Goal: Task Accomplishment & Management: Manage account settings

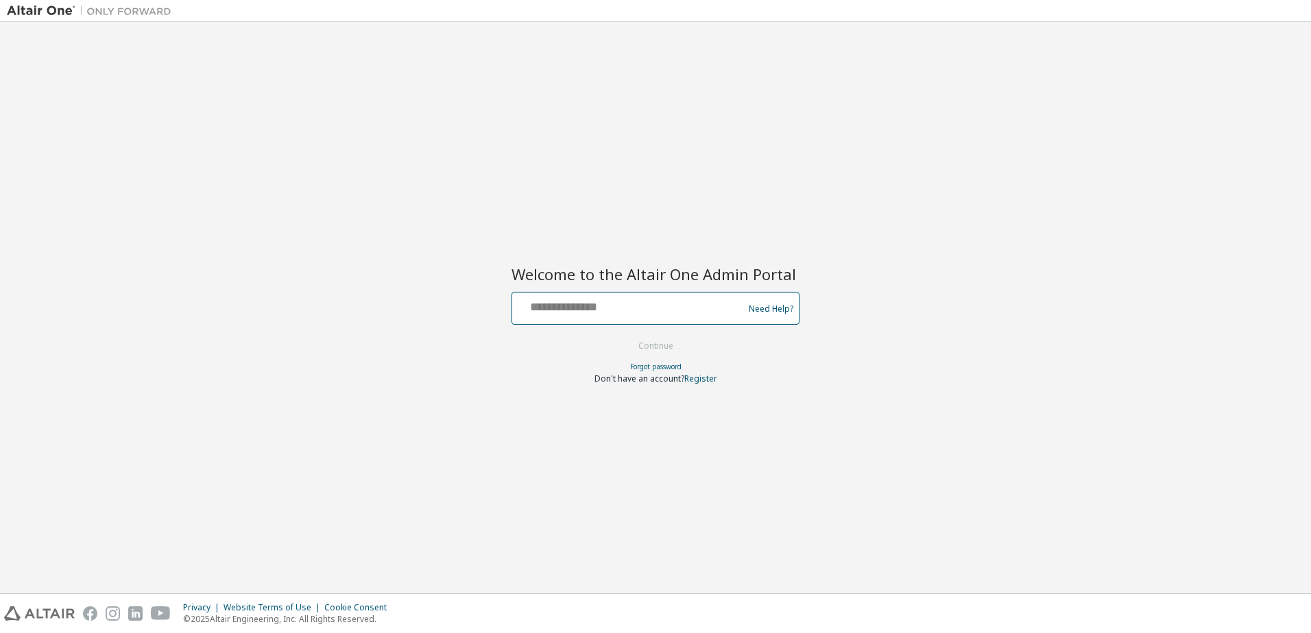
click at [570, 315] on input "text" at bounding box center [630, 305] width 224 height 20
type input "**********"
drag, startPoint x: 664, startPoint y: 335, endPoint x: 664, endPoint y: 343, distance: 8.2
click at [664, 340] on form "**********" at bounding box center [655, 338] width 288 height 93
click at [644, 348] on button "Continue" at bounding box center [656, 346] width 64 height 21
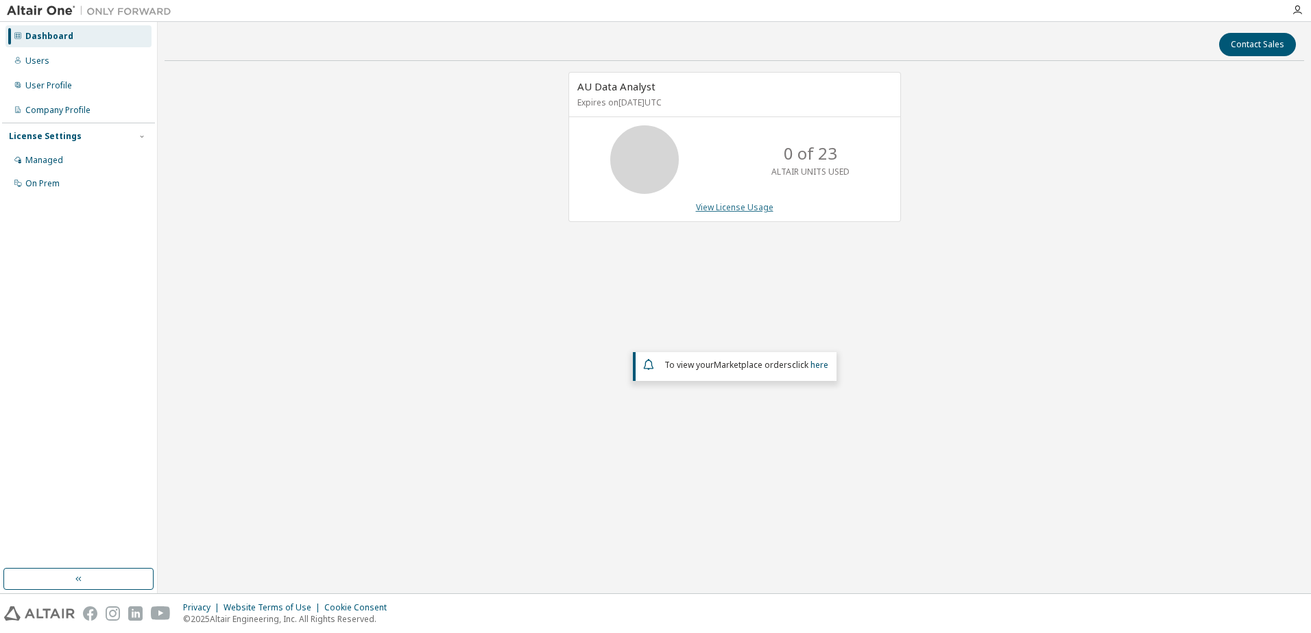
click at [755, 208] on link "View License Usage" at bounding box center [734, 208] width 77 height 12
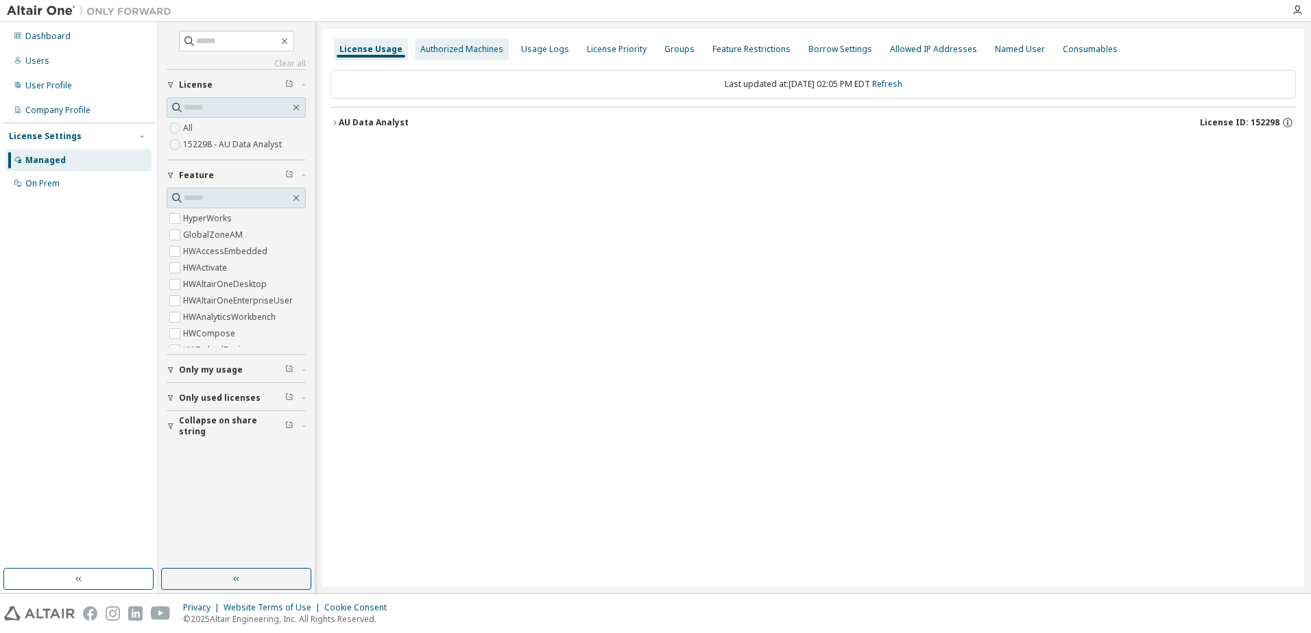
click at [465, 53] on div "Authorized Machines" at bounding box center [461, 49] width 83 height 11
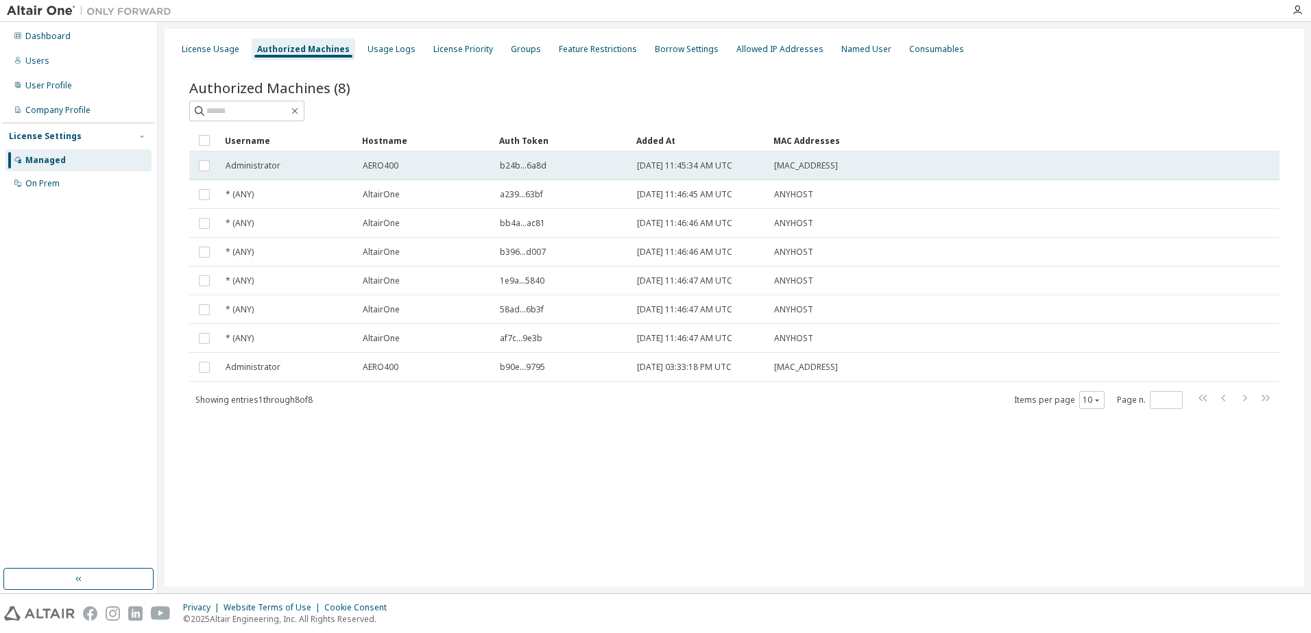
click at [257, 167] on span "Administrator" at bounding box center [253, 165] width 55 height 11
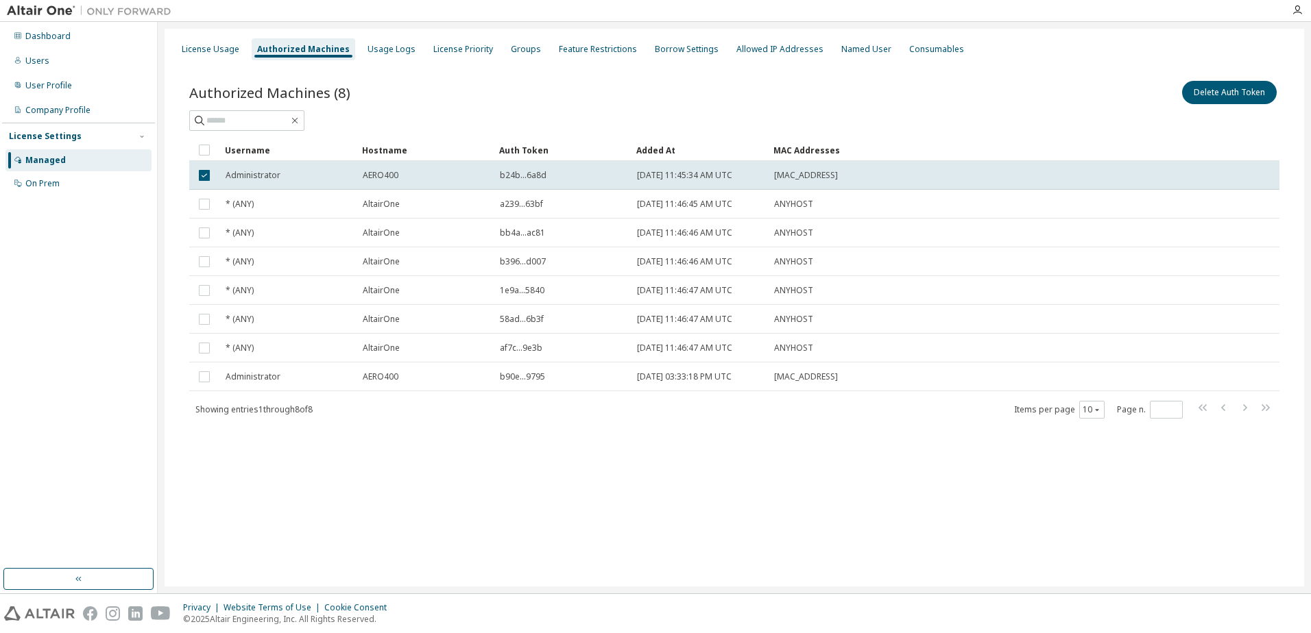
click at [33, 159] on div "Managed" at bounding box center [45, 160] width 40 height 11
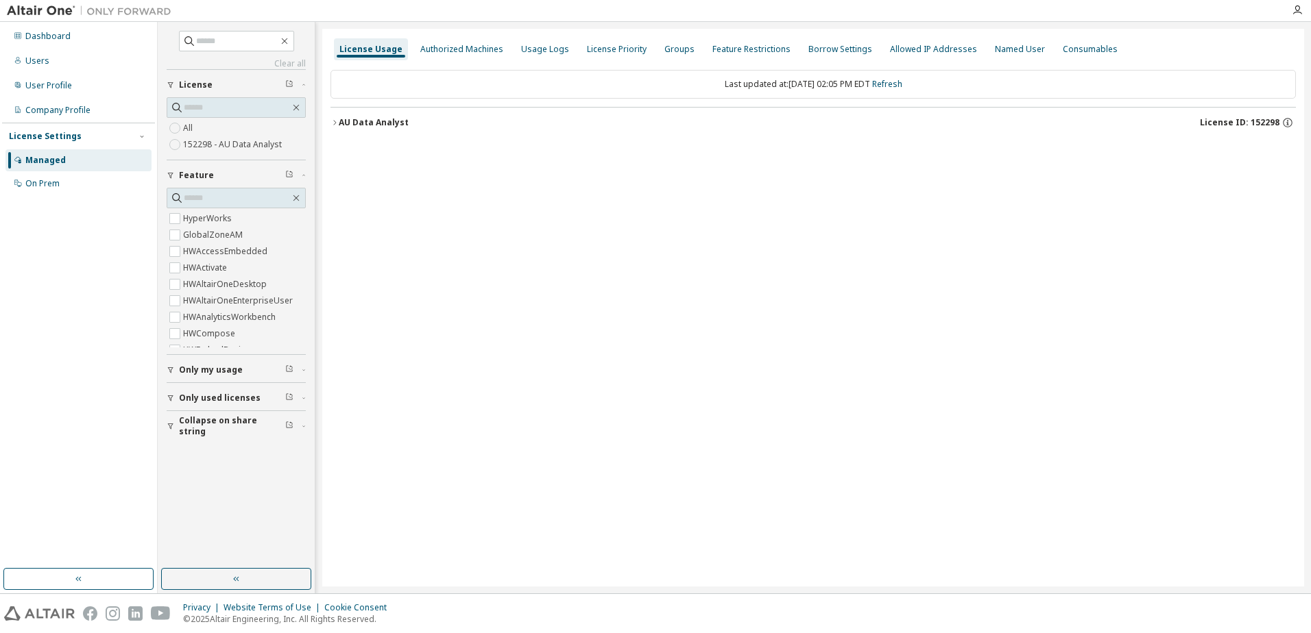
click at [33, 158] on div "Managed" at bounding box center [45, 160] width 40 height 11
click at [390, 125] on div "AU Data Analyst" at bounding box center [374, 122] width 70 height 11
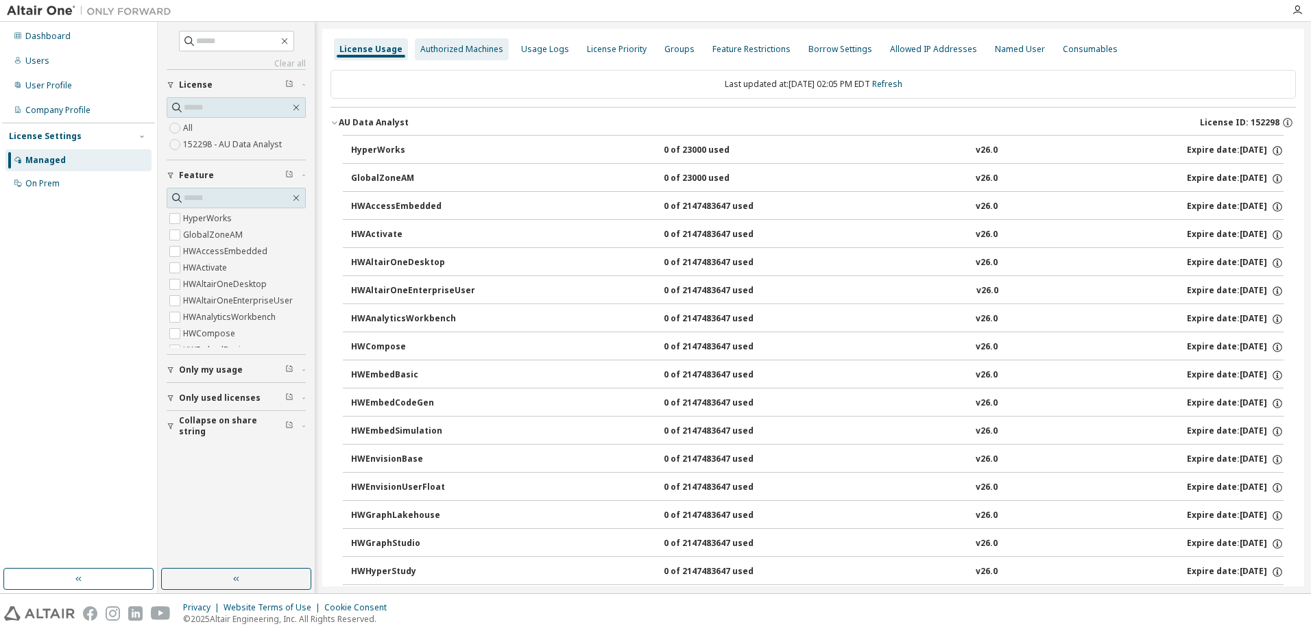
click at [434, 53] on div "Authorized Machines" at bounding box center [461, 49] width 83 height 11
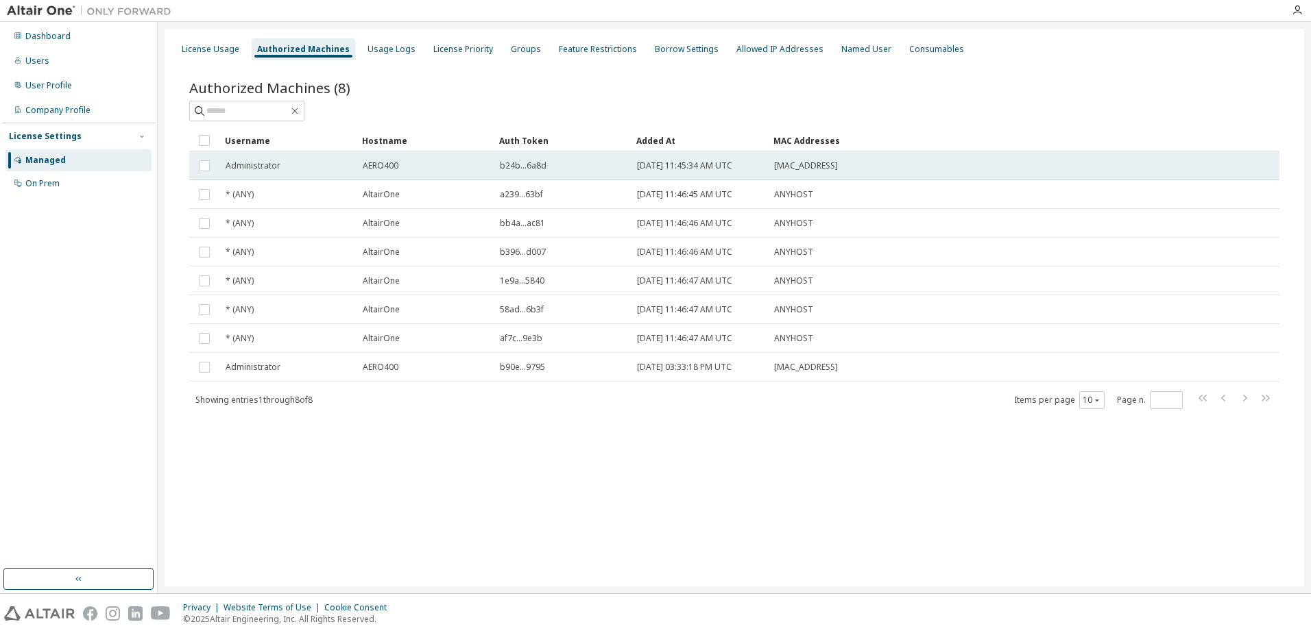
click at [263, 167] on span "Administrator" at bounding box center [253, 165] width 55 height 11
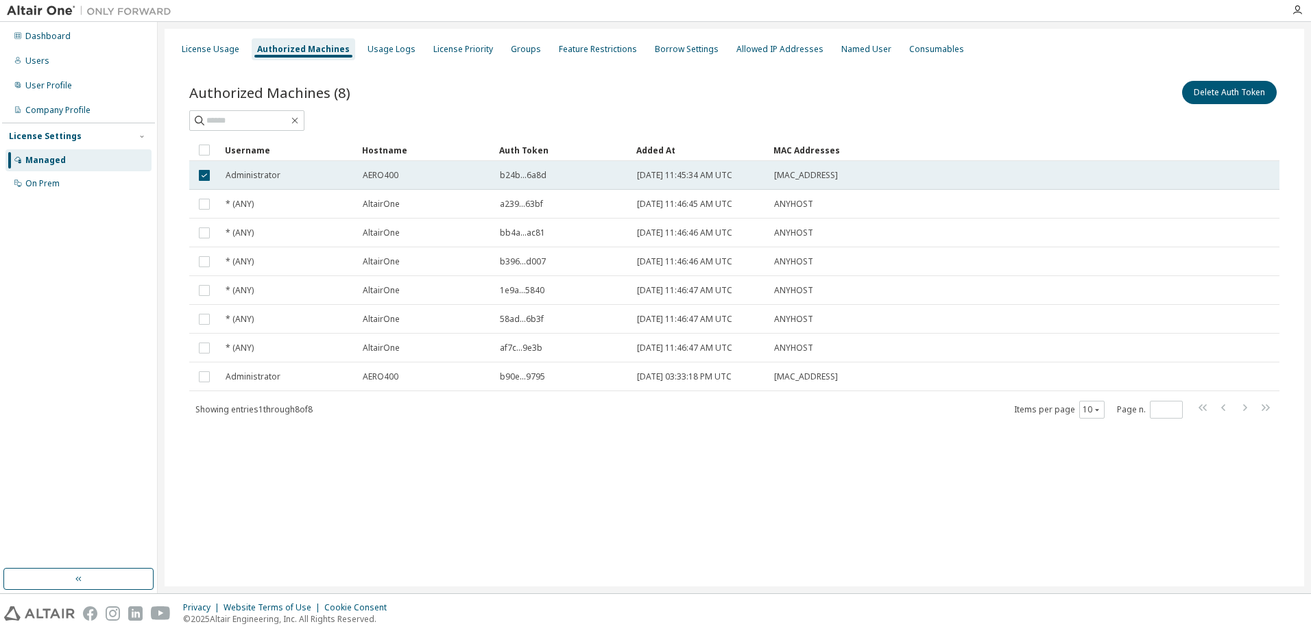
click at [236, 175] on span "Administrator" at bounding box center [253, 175] width 55 height 11
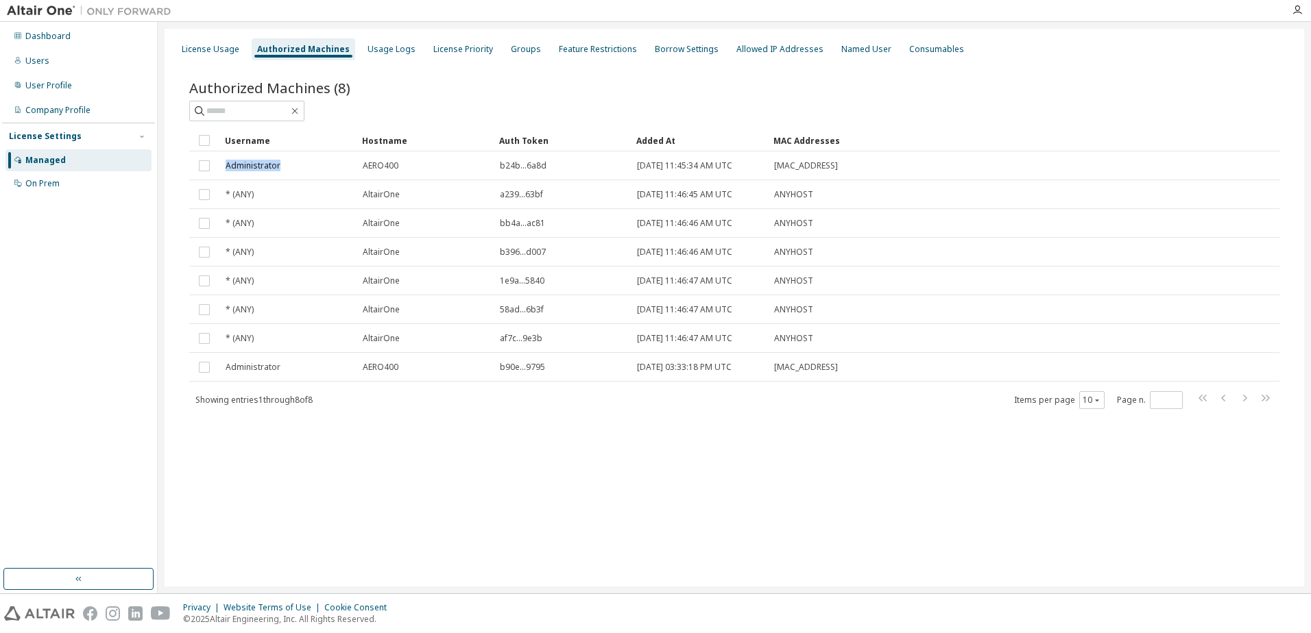
click at [236, 175] on td "Administrator" at bounding box center [287, 165] width 137 height 29
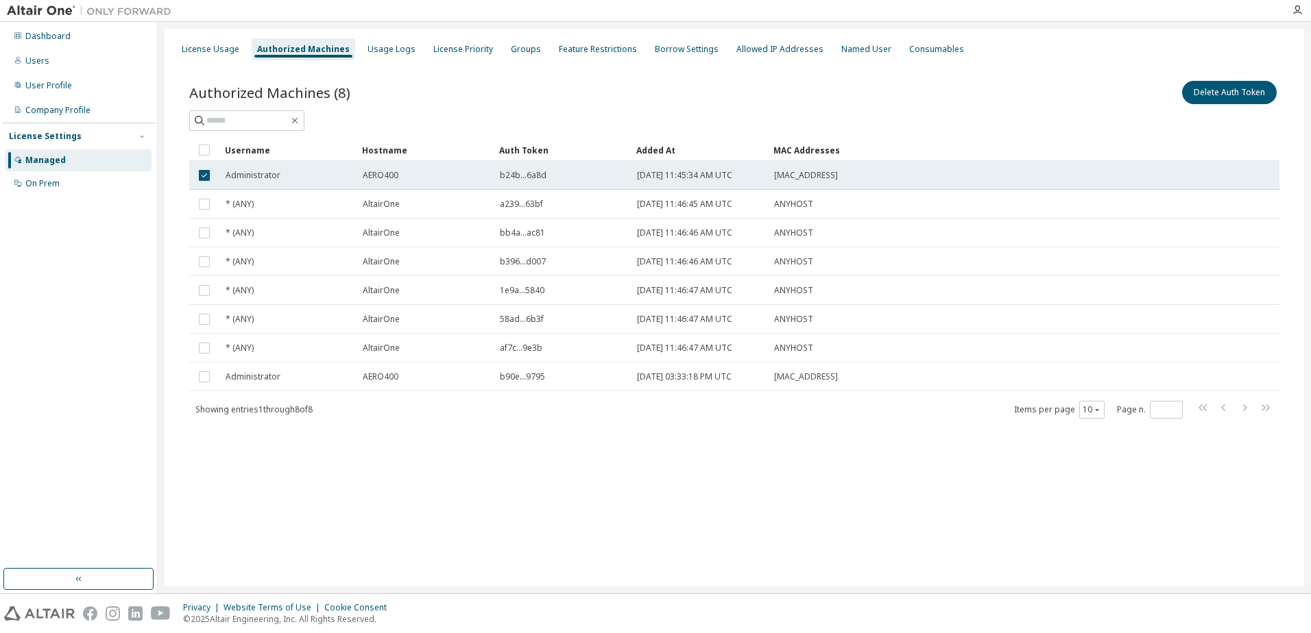
click at [511, 178] on span "b24b...6a8d" at bounding box center [523, 175] width 47 height 11
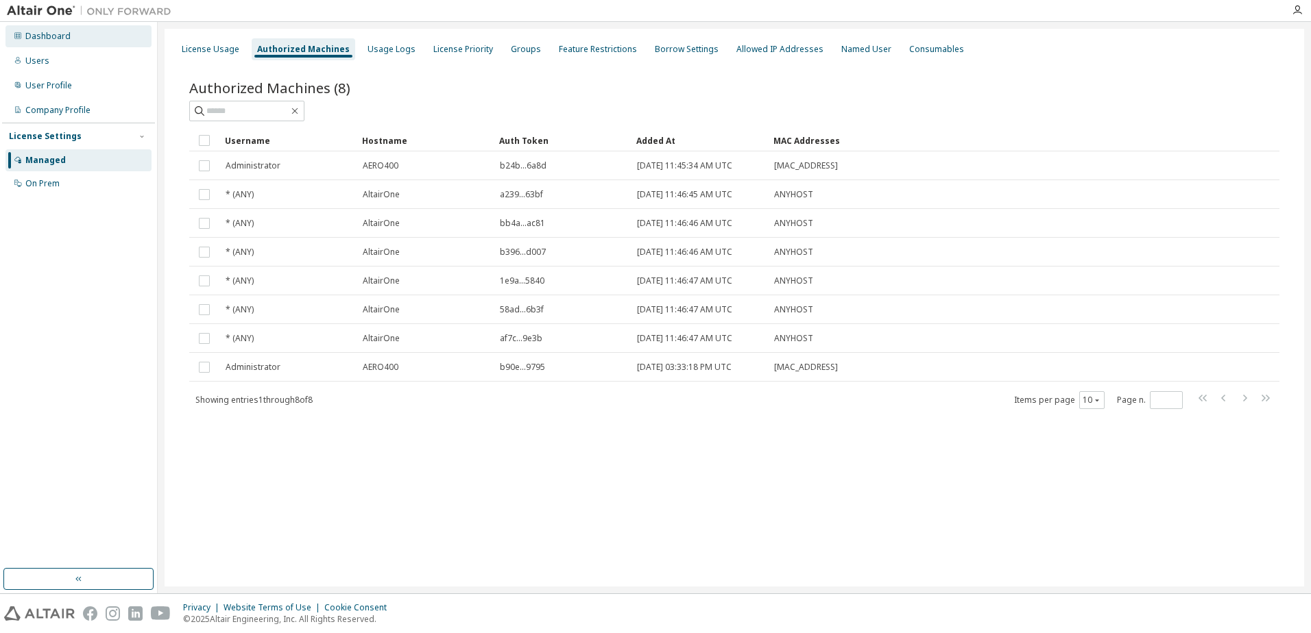
click at [71, 37] on div "Dashboard" at bounding box center [78, 36] width 146 height 22
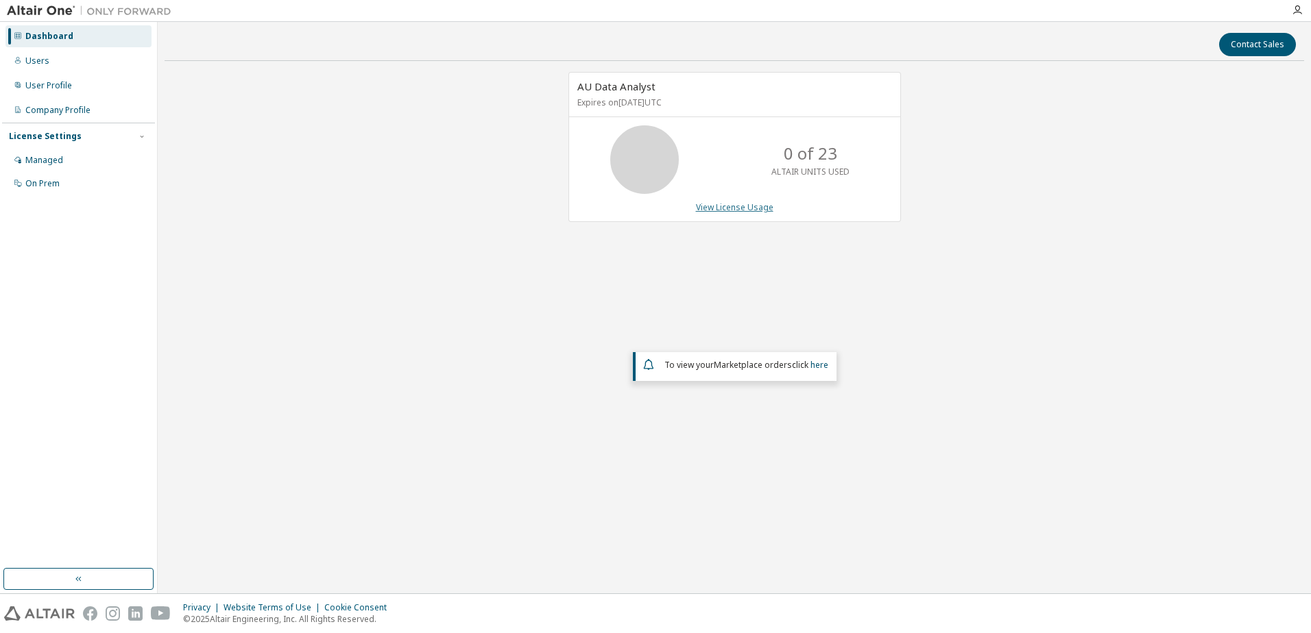
click at [735, 206] on link "View License Usage" at bounding box center [734, 208] width 77 height 12
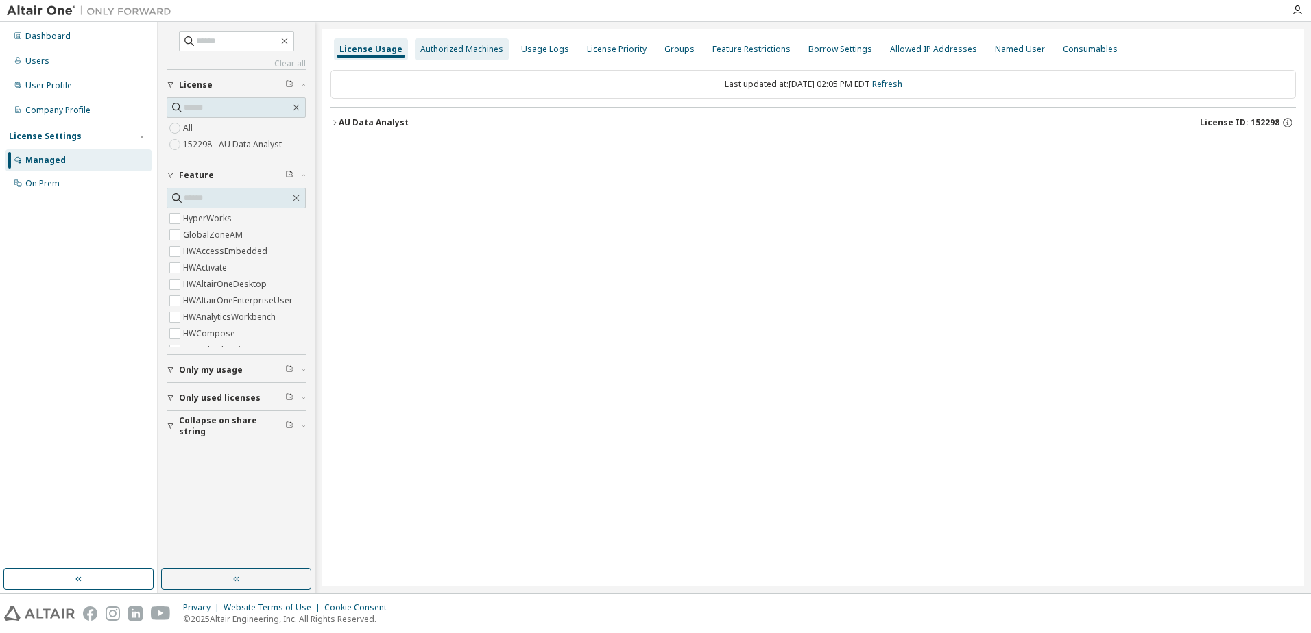
click at [445, 50] on div "Authorized Machines" at bounding box center [461, 49] width 83 height 11
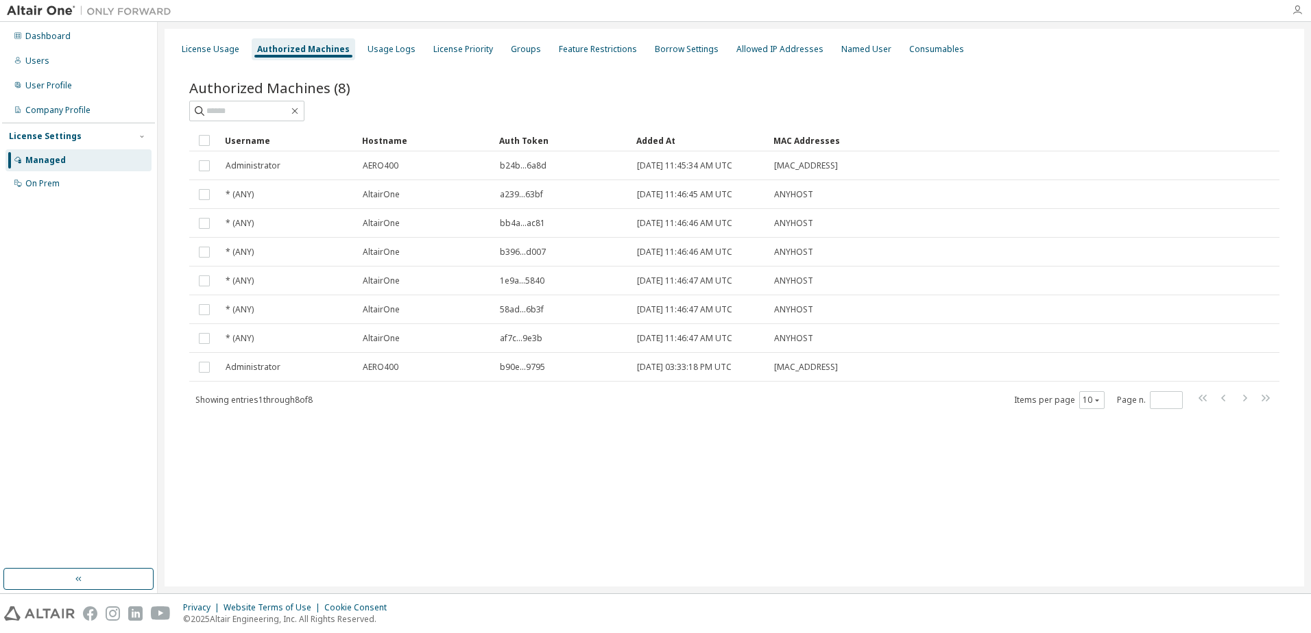
click at [1299, 12] on icon "button" at bounding box center [1296, 10] width 11 height 11
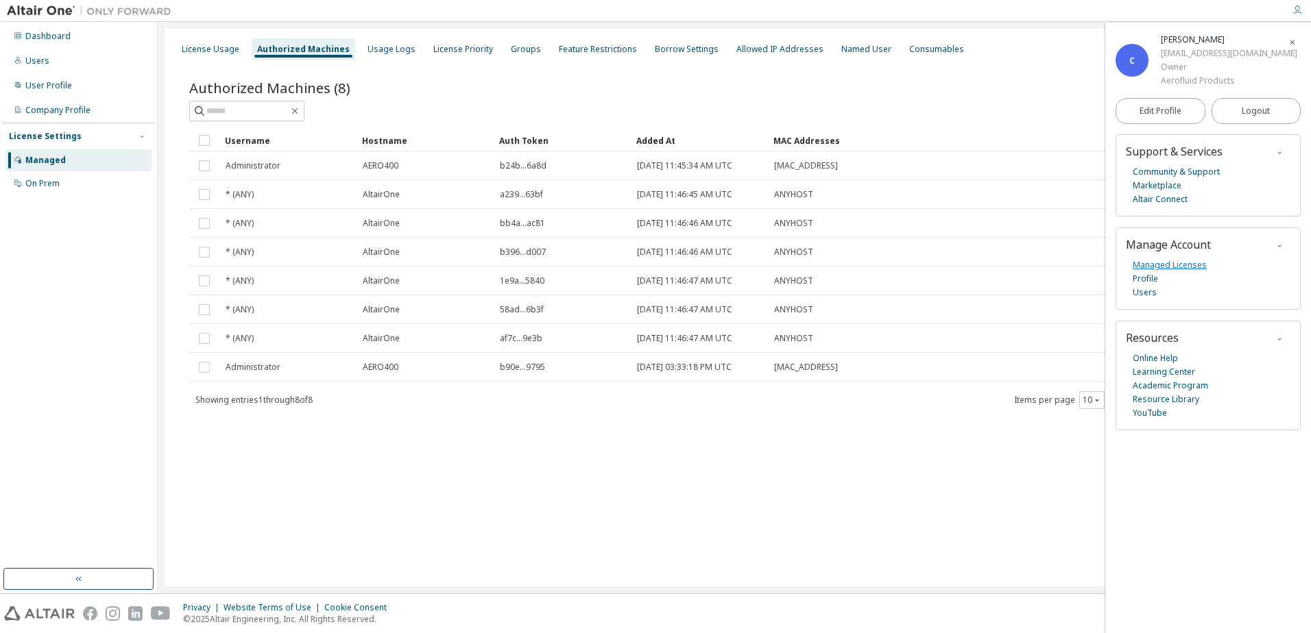
click at [1179, 263] on link "Managed Licenses" at bounding box center [1169, 265] width 74 height 14
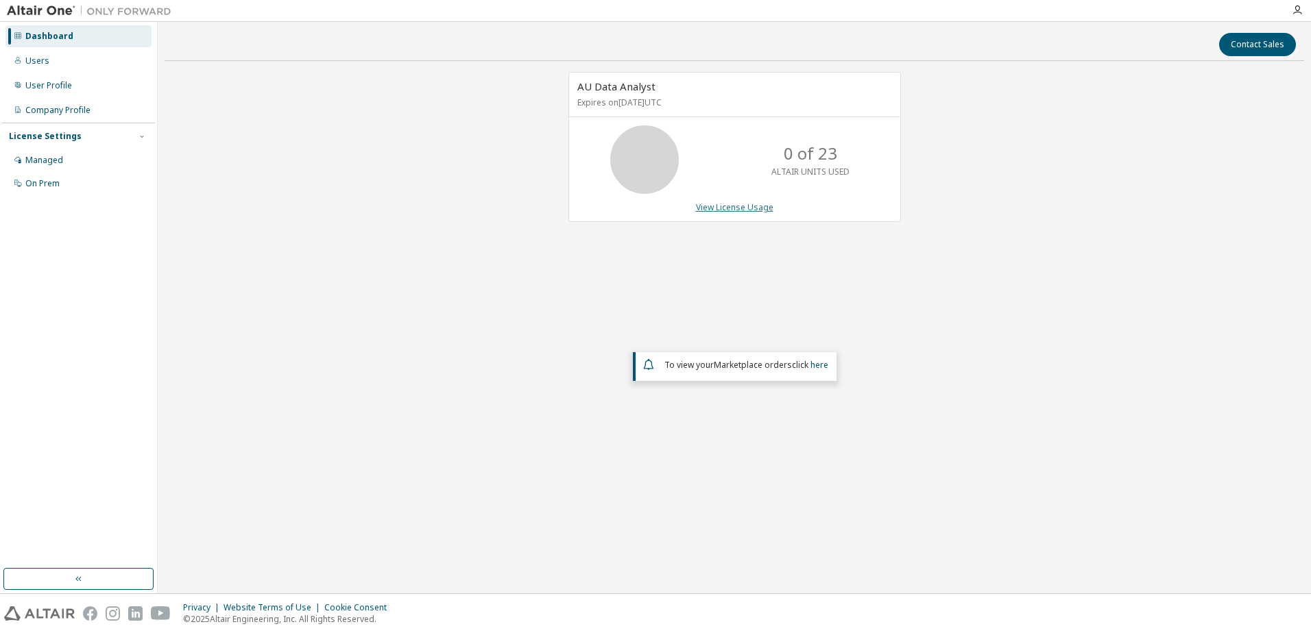
click at [726, 206] on link "View License Usage" at bounding box center [734, 208] width 77 height 12
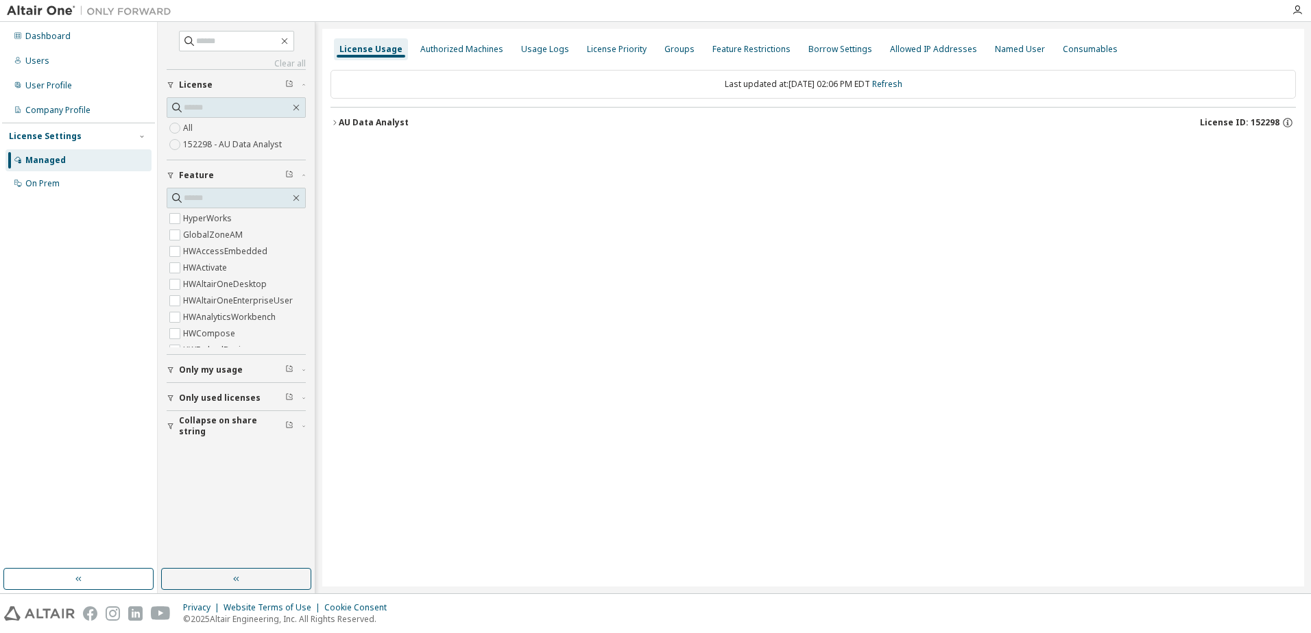
click at [379, 123] on div "AU Data Analyst" at bounding box center [374, 122] width 70 height 11
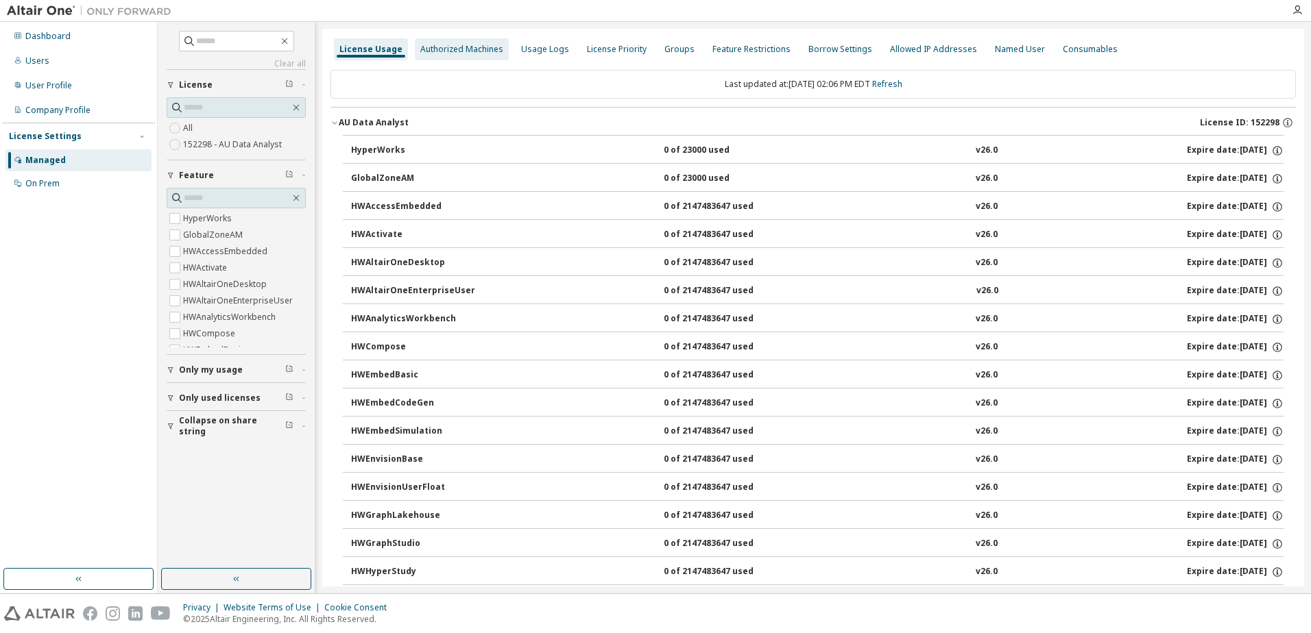
click at [463, 54] on div "Authorized Machines" at bounding box center [461, 49] width 83 height 11
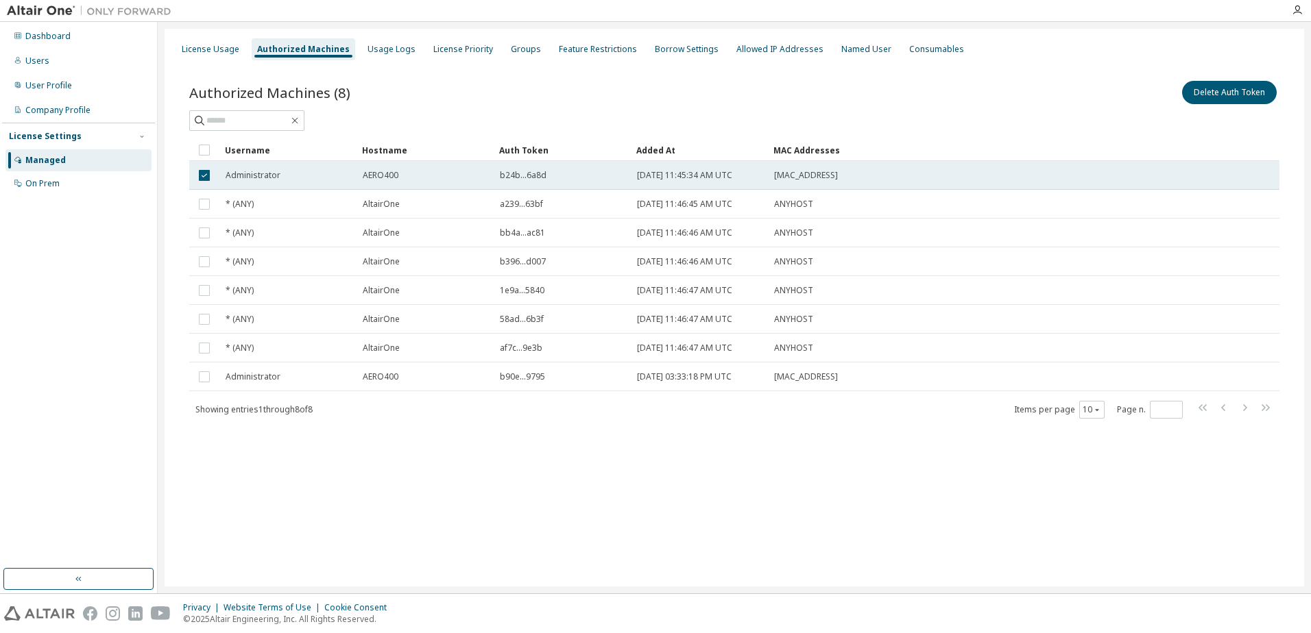
click at [448, 178] on div "AERO400" at bounding box center [425, 175] width 125 height 11
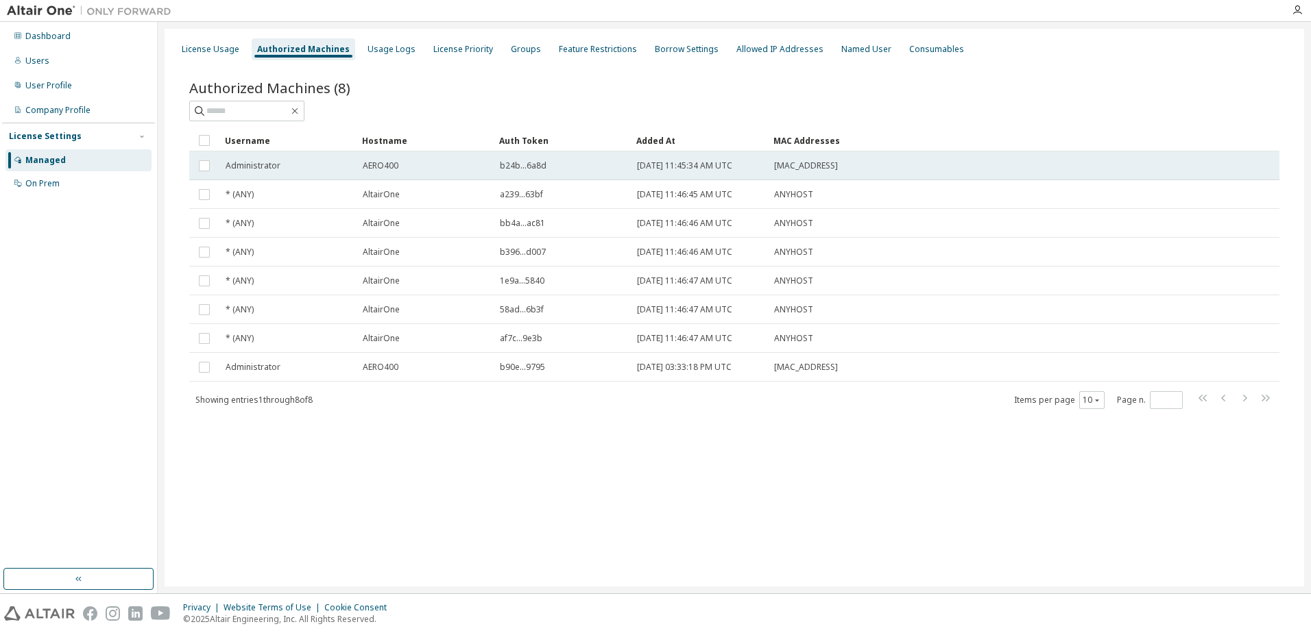
click at [244, 158] on td "Administrator" at bounding box center [287, 165] width 137 height 29
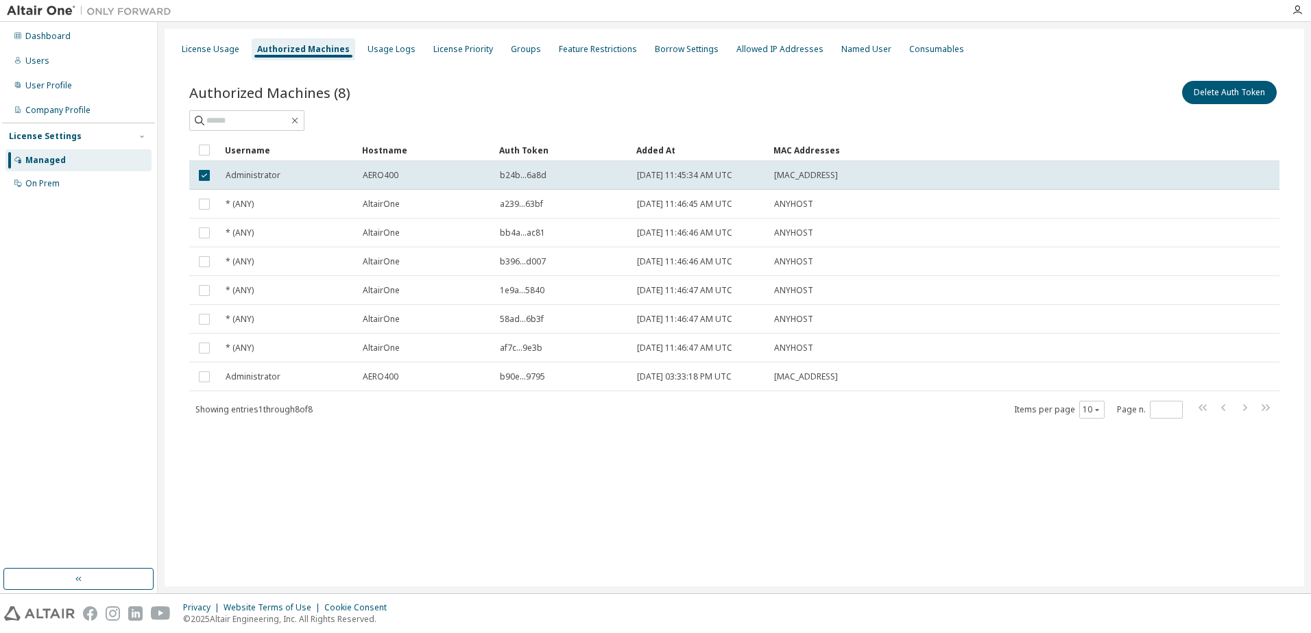
click at [47, 135] on div "License Settings" at bounding box center [45, 136] width 73 height 11
click at [1252, 173] on tr "Administrator AERO400 b24b...6a8d 2025-08-22 11:45:34 AM UTC 00:15:5D:07:42:65" at bounding box center [734, 175] width 1090 height 29
click at [1239, 93] on button "Delete Auth Token" at bounding box center [1229, 92] width 95 height 23
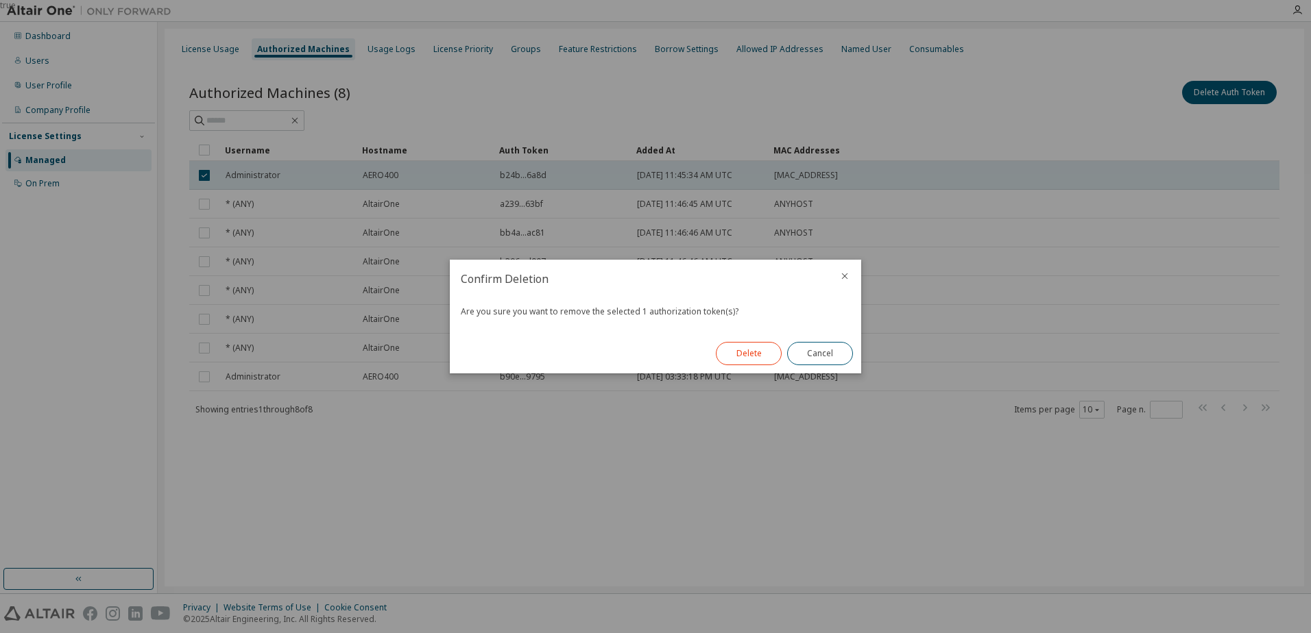
click at [731, 354] on button "Delete" at bounding box center [749, 353] width 66 height 23
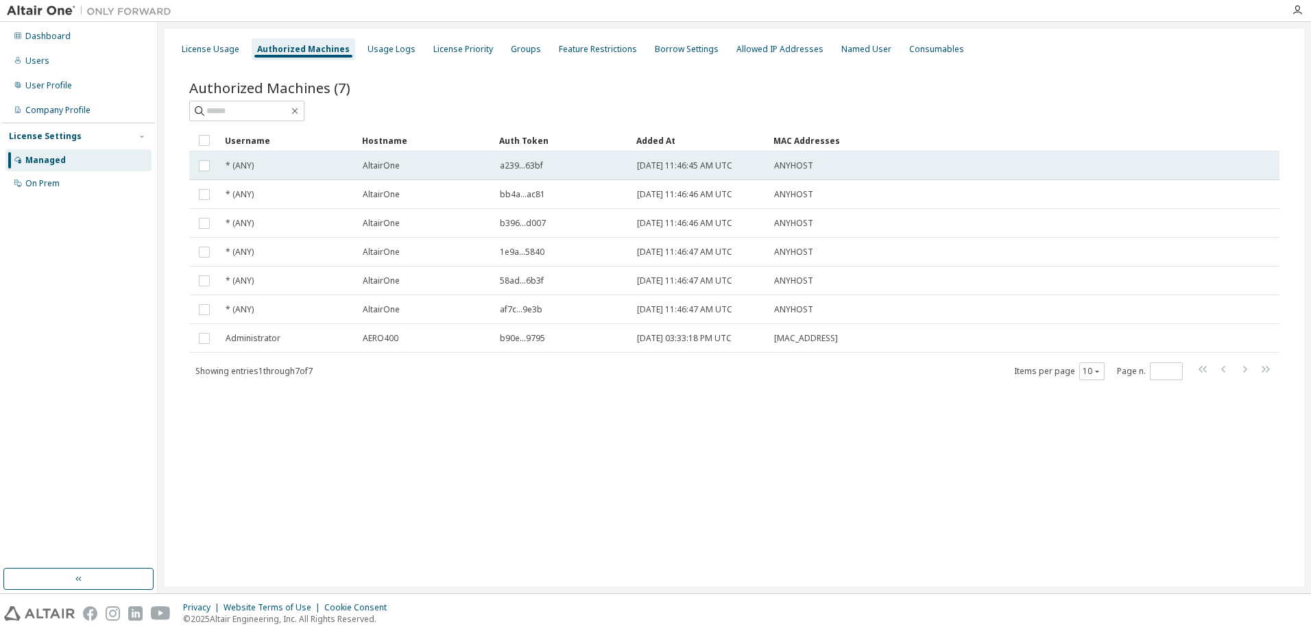
click at [206, 155] on td at bounding box center [204, 165] width 30 height 29
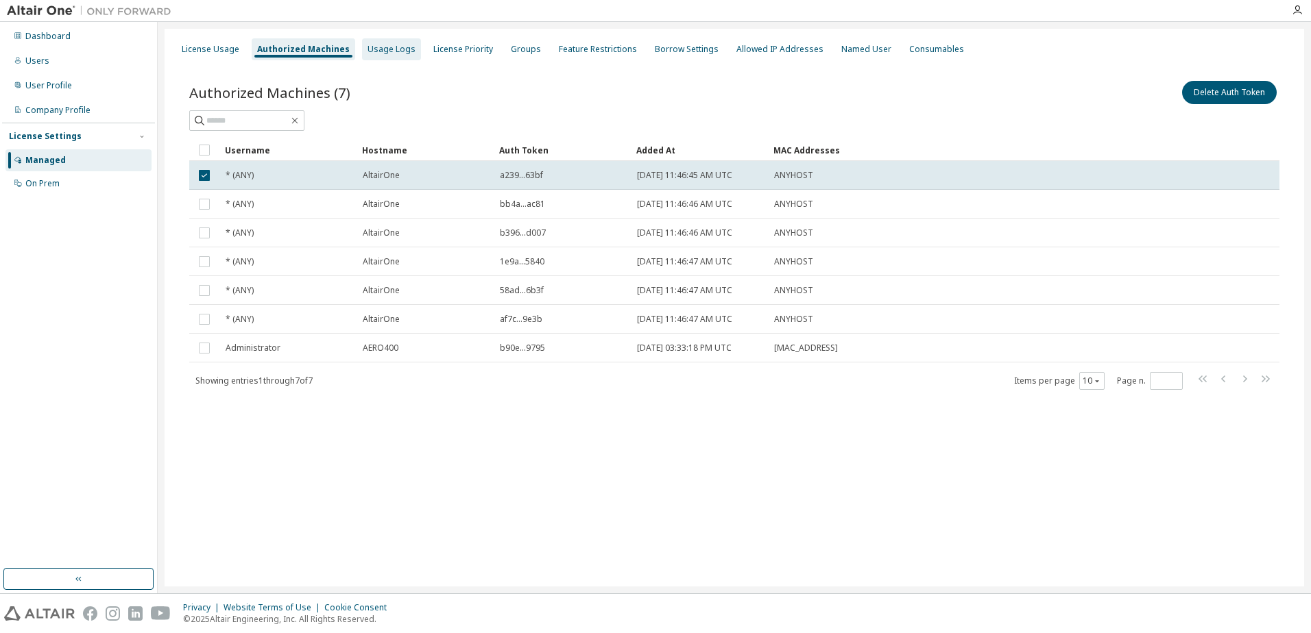
click at [373, 50] on div "Usage Logs" at bounding box center [391, 49] width 48 height 11
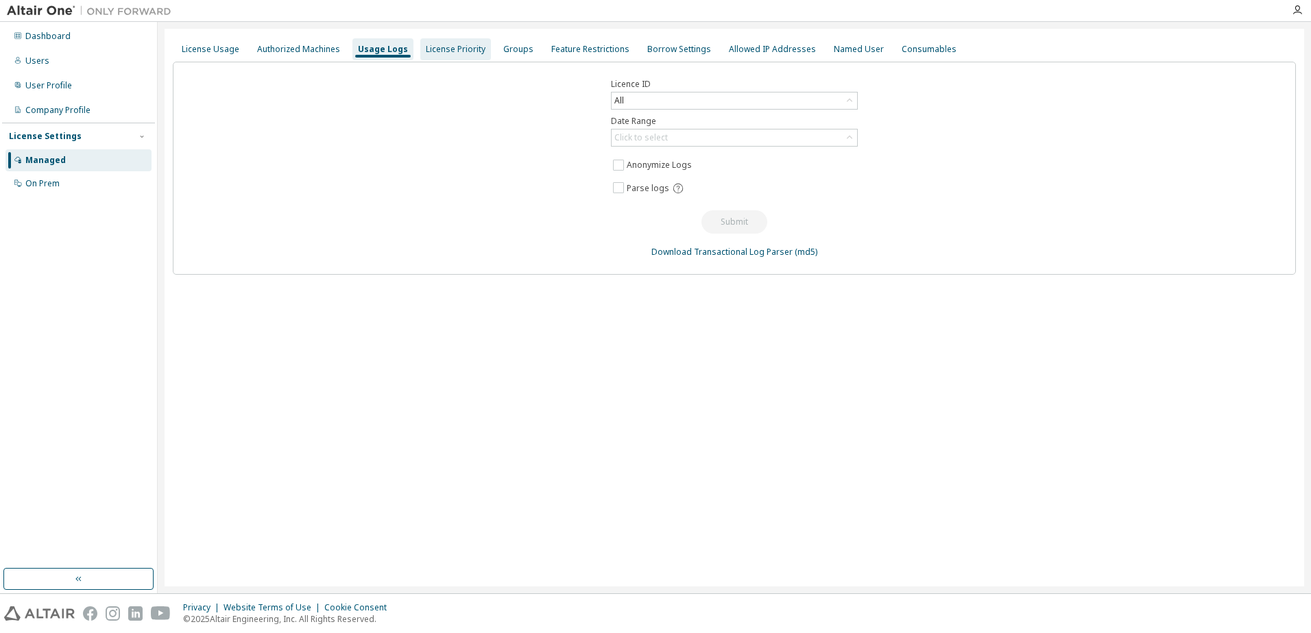
click at [444, 49] on div "License Priority" at bounding box center [456, 49] width 60 height 11
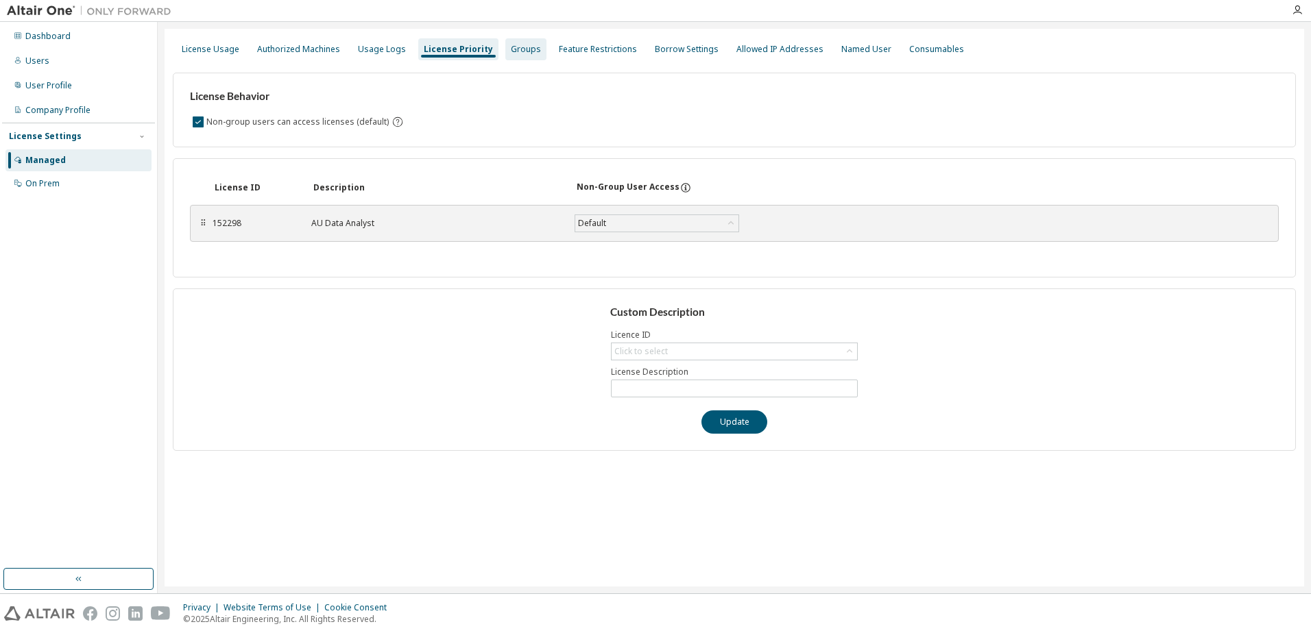
click at [518, 48] on div "Groups" at bounding box center [526, 49] width 30 height 11
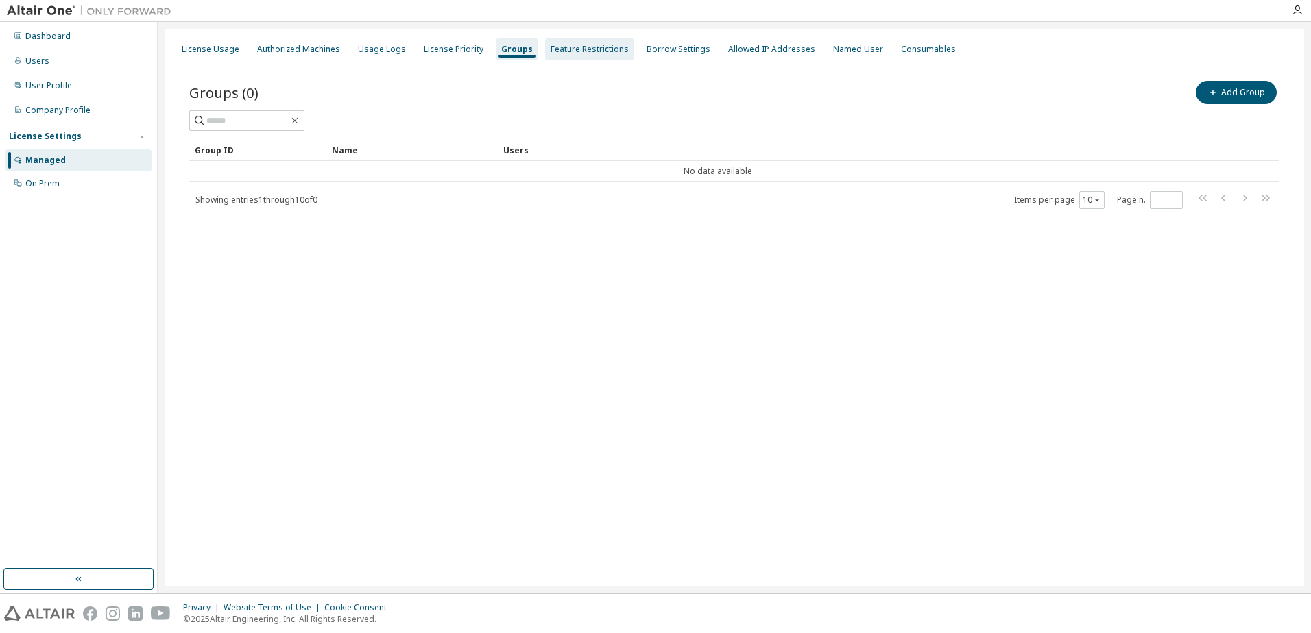
click at [559, 49] on div "Feature Restrictions" at bounding box center [589, 49] width 78 height 11
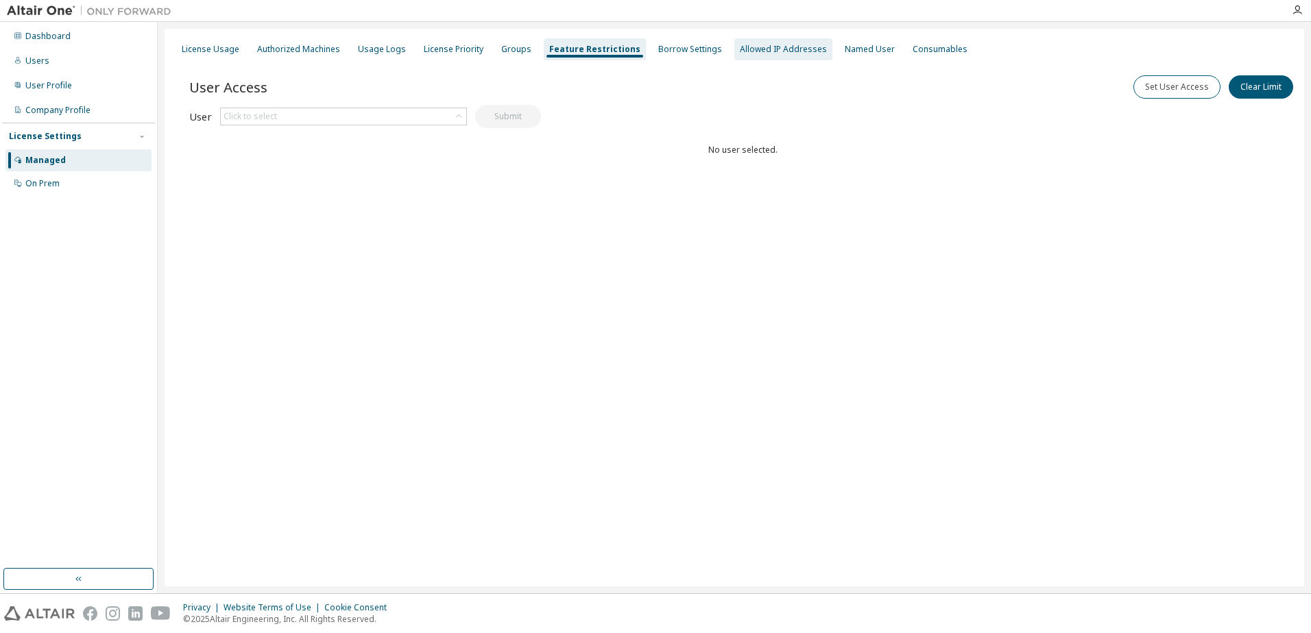
click at [757, 50] on div "Allowed IP Addresses" at bounding box center [783, 49] width 87 height 11
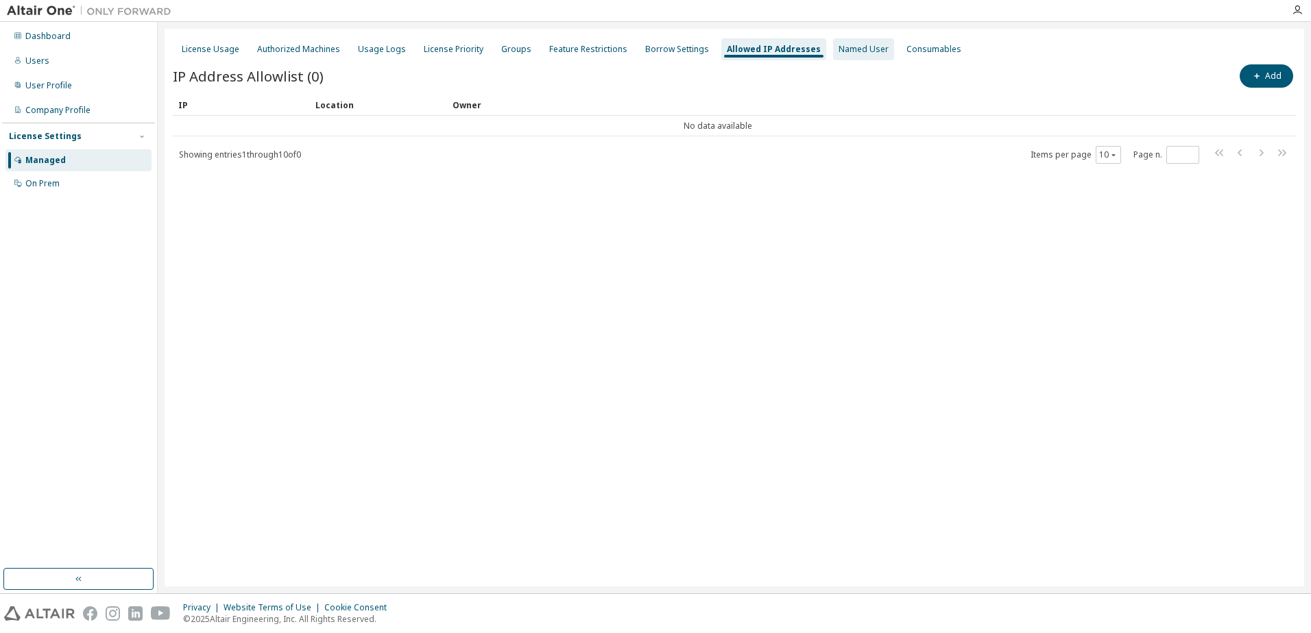
click at [841, 51] on div "Named User" at bounding box center [863, 49] width 50 height 11
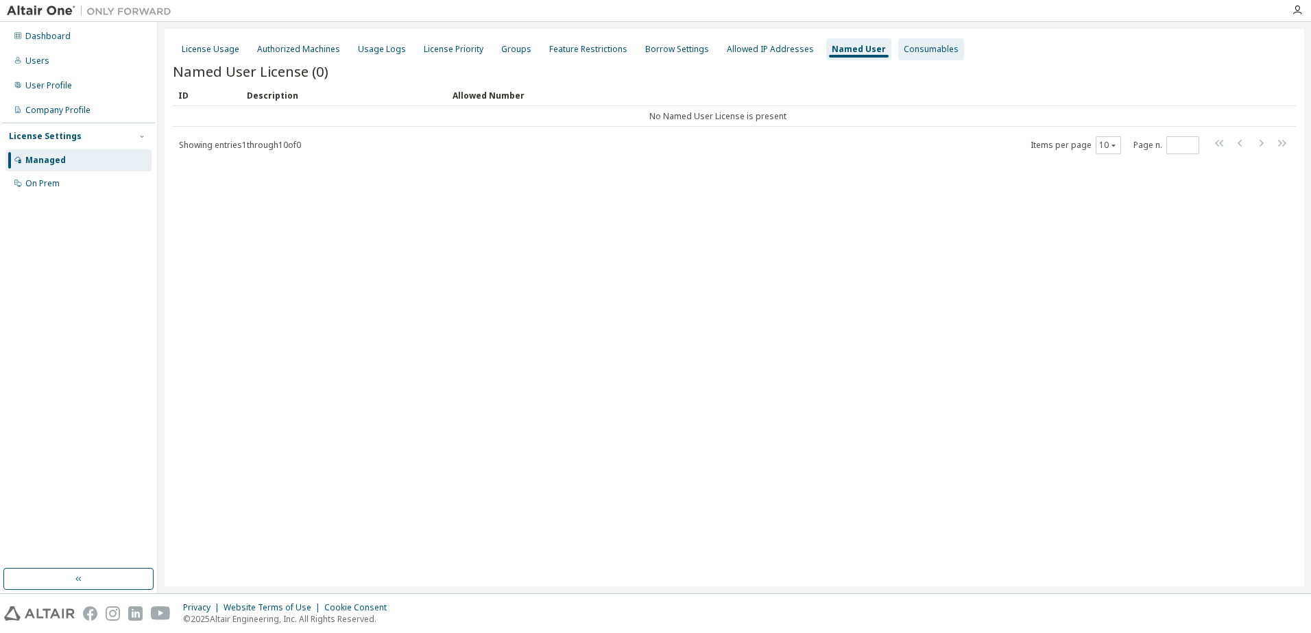
click at [903, 49] on div "Consumables" at bounding box center [930, 49] width 55 height 11
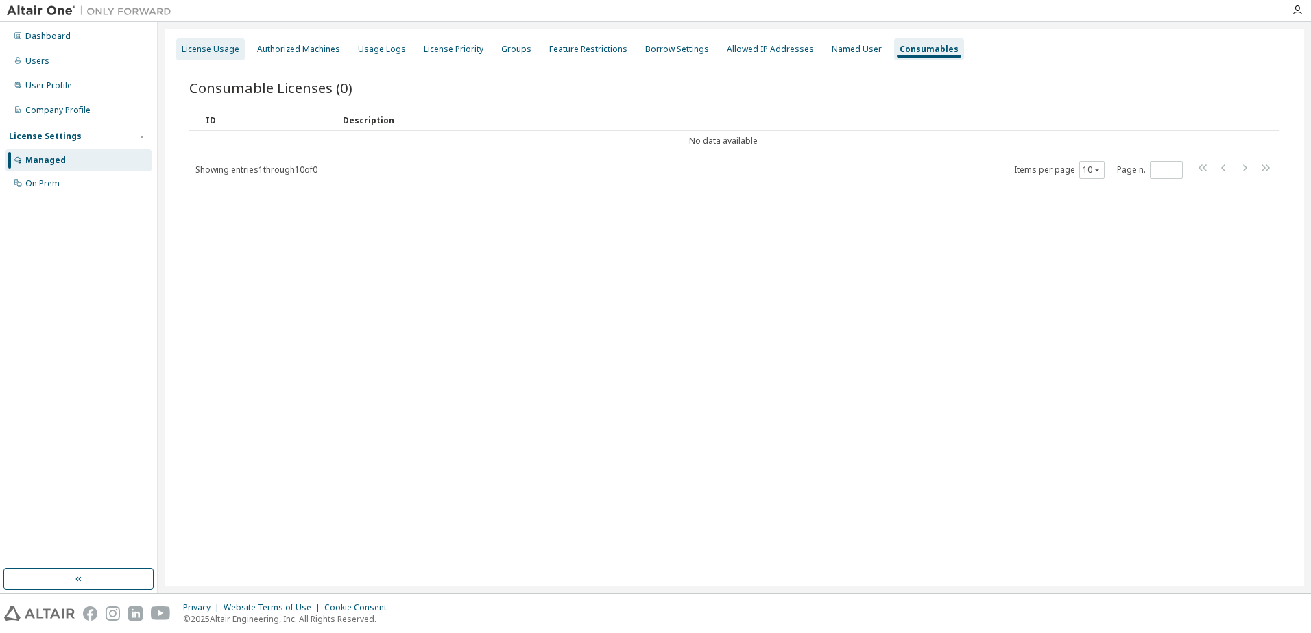
click at [203, 48] on div "License Usage" at bounding box center [211, 49] width 58 height 11
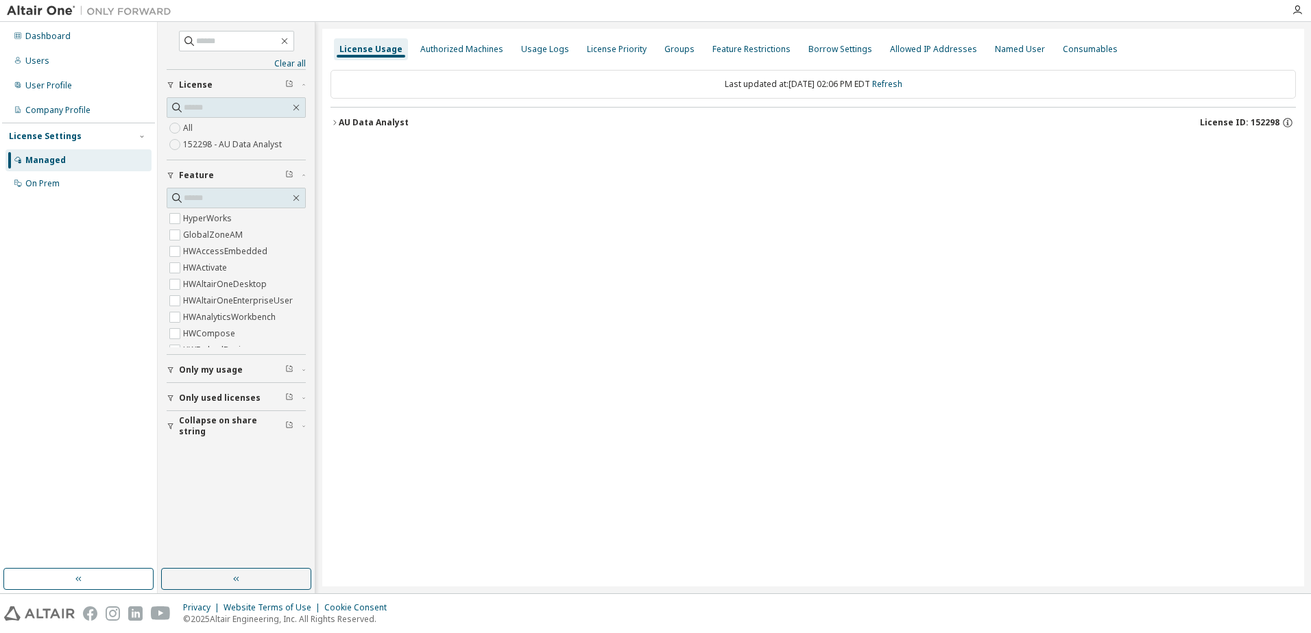
click at [339, 122] on div "AU Data Analyst" at bounding box center [374, 122] width 70 height 11
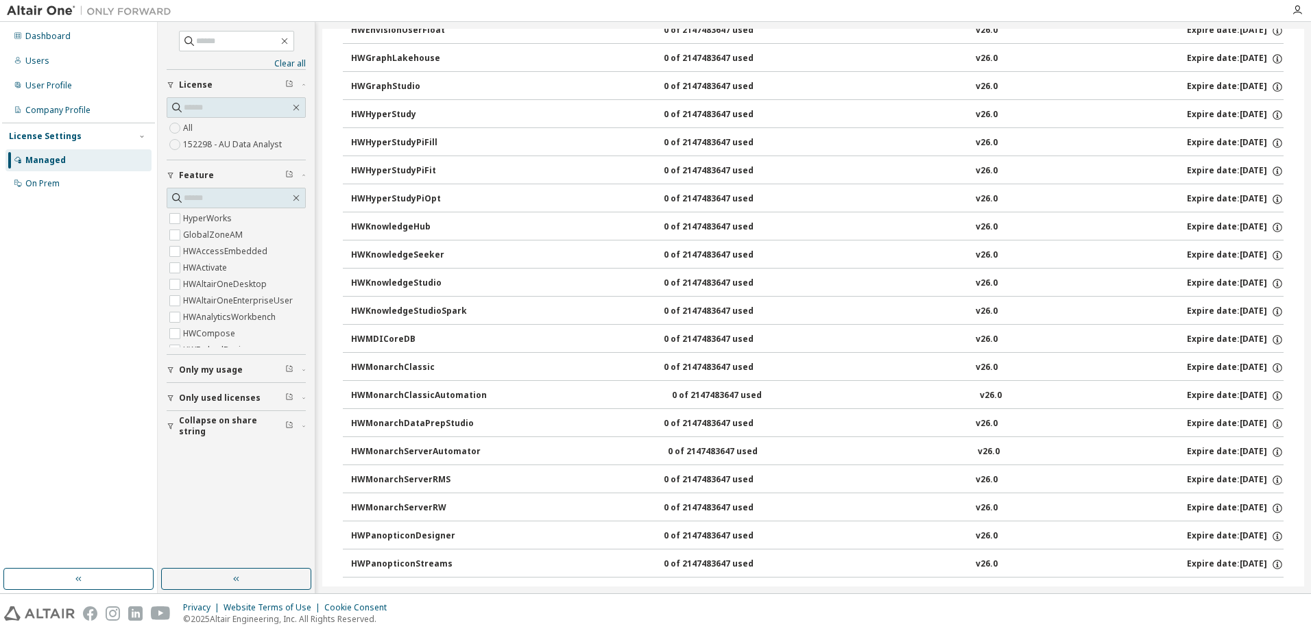
scroll to position [480, 0]
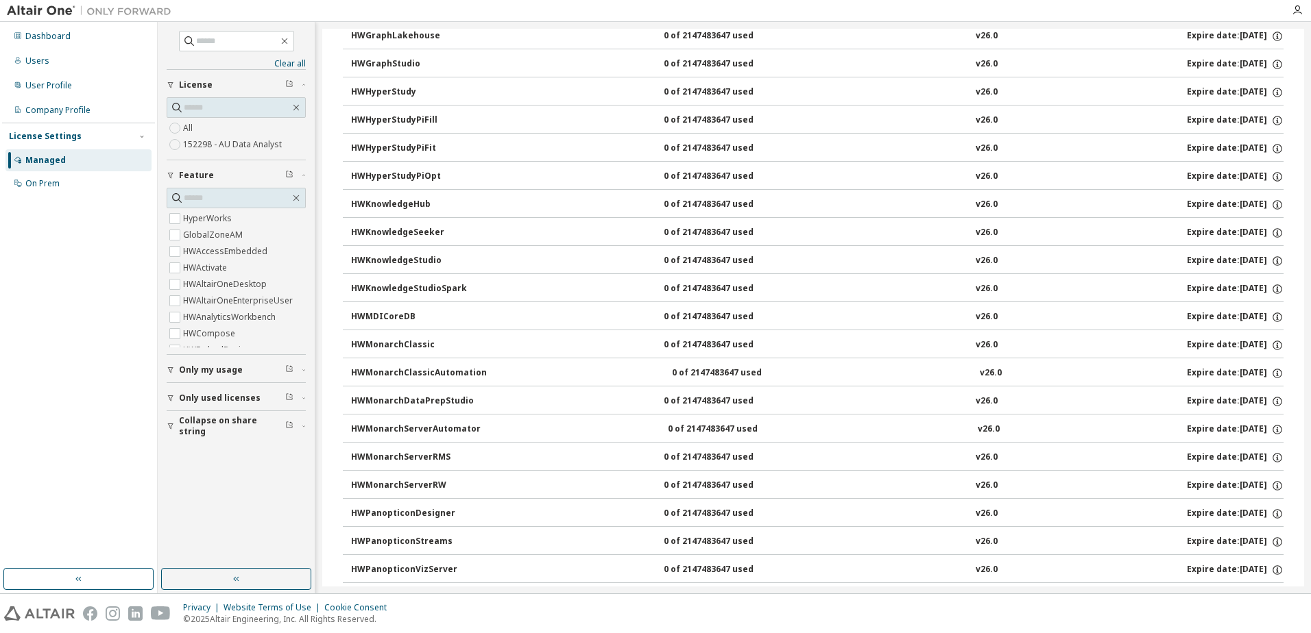
click at [400, 342] on div "HWMonarchClassic" at bounding box center [412, 345] width 123 height 12
click at [389, 343] on div "HWMonarchClassic" at bounding box center [412, 345] width 123 height 12
click at [389, 342] on div "HWMonarchClassic" at bounding box center [412, 345] width 123 height 12
click at [1271, 345] on icon "button" at bounding box center [1277, 345] width 12 height 12
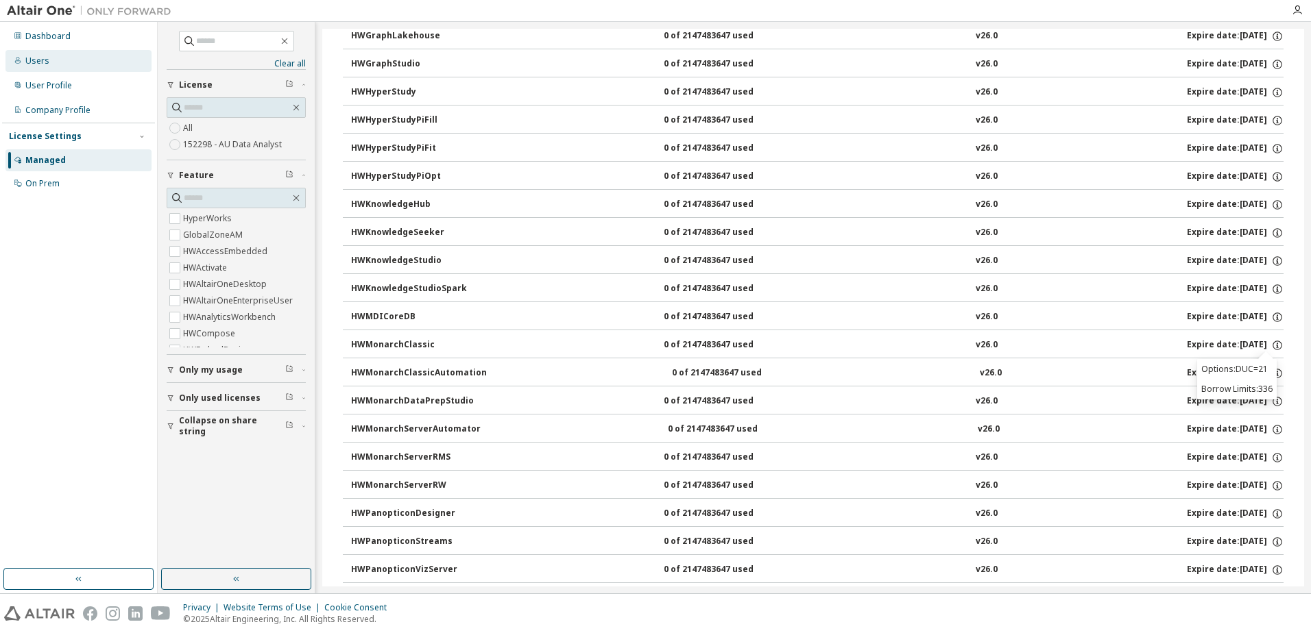
click at [19, 61] on icon at bounding box center [17, 60] width 5 height 7
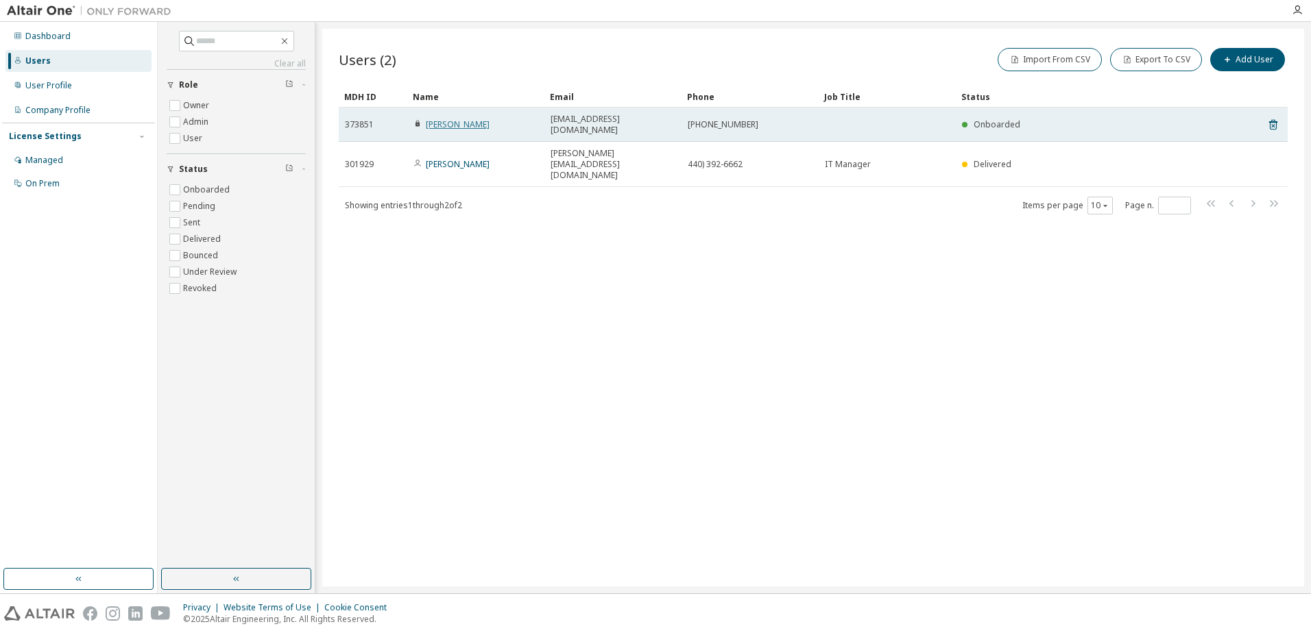
click at [450, 123] on link "Chris Stevens" at bounding box center [458, 125] width 64 height 12
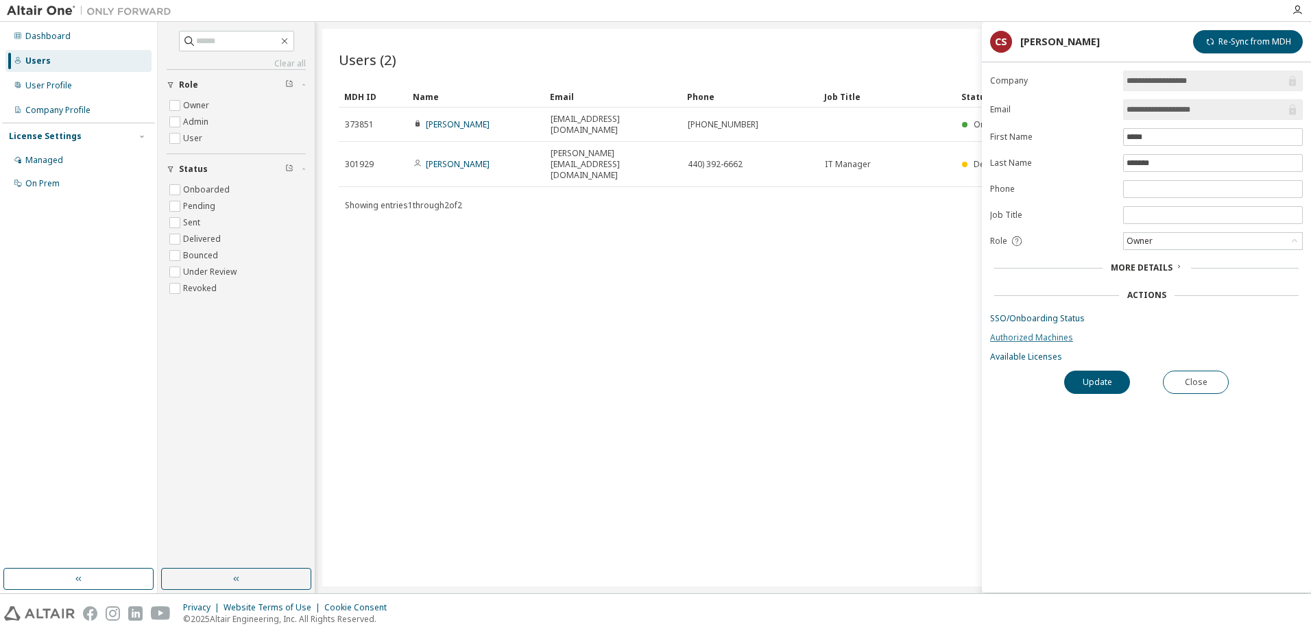
click at [1025, 335] on link "Authorized Machines" at bounding box center [1146, 337] width 313 height 11
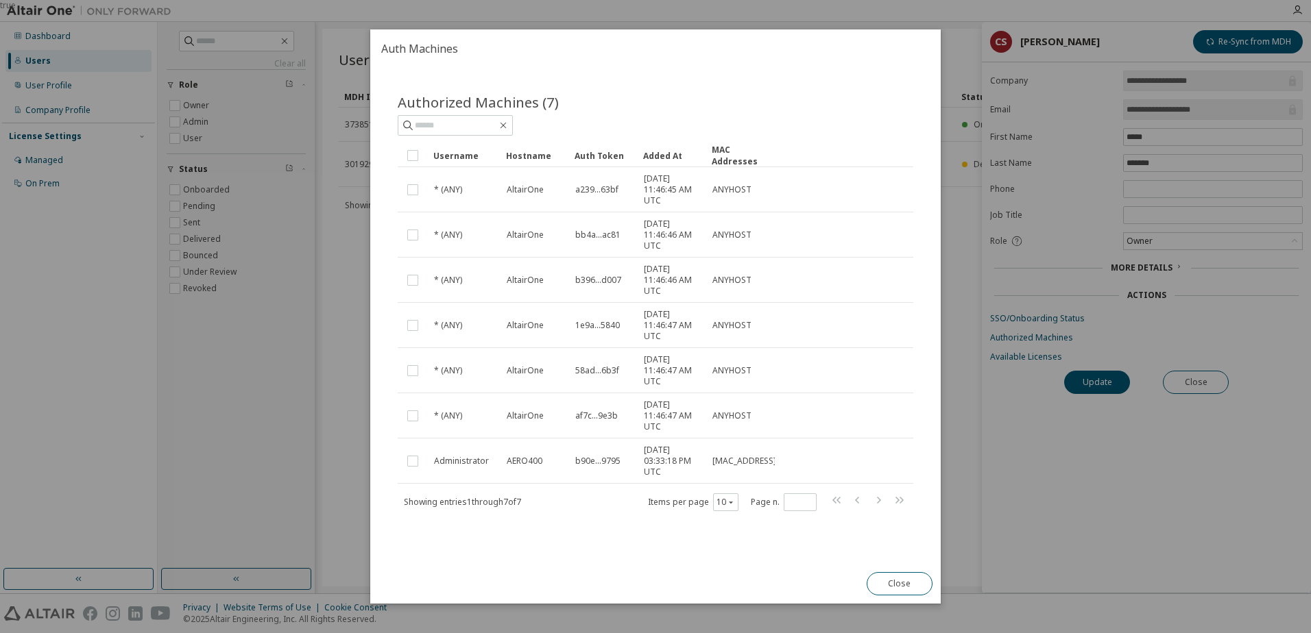
click at [1030, 363] on div "true" at bounding box center [655, 316] width 1311 height 633
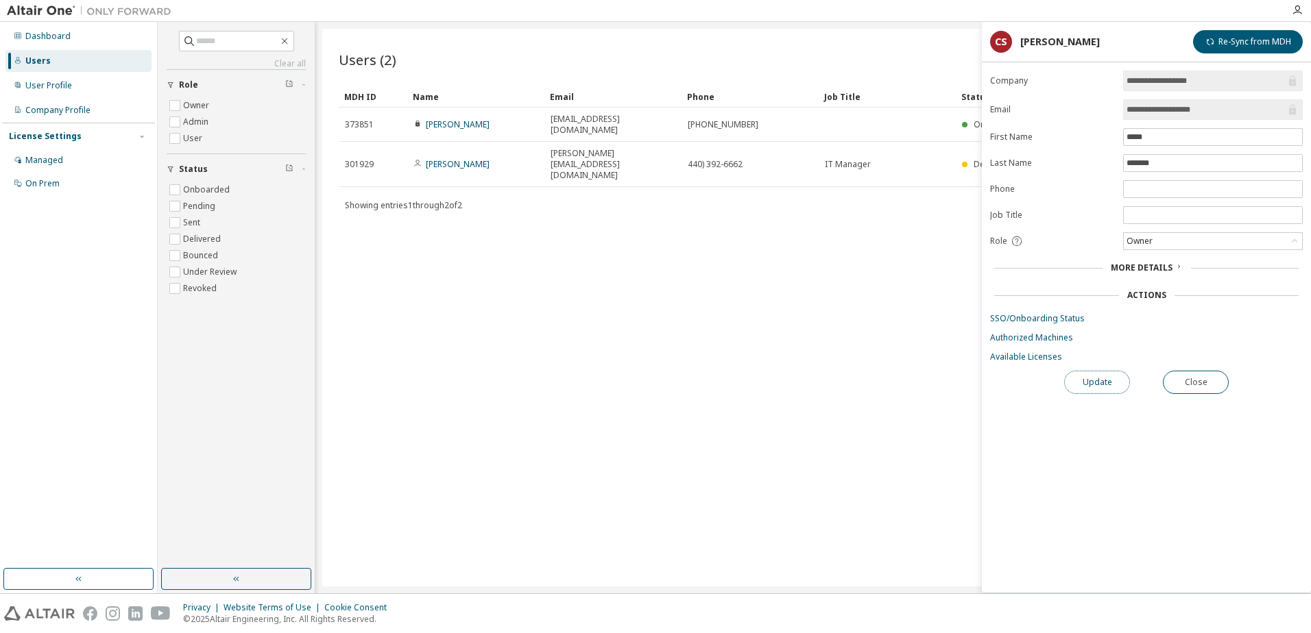
click at [1090, 383] on button "Update" at bounding box center [1097, 382] width 66 height 23
click at [1019, 358] on link "Available Licenses" at bounding box center [1146, 357] width 313 height 11
click at [1006, 355] on link "Available Licenses" at bounding box center [1146, 357] width 313 height 11
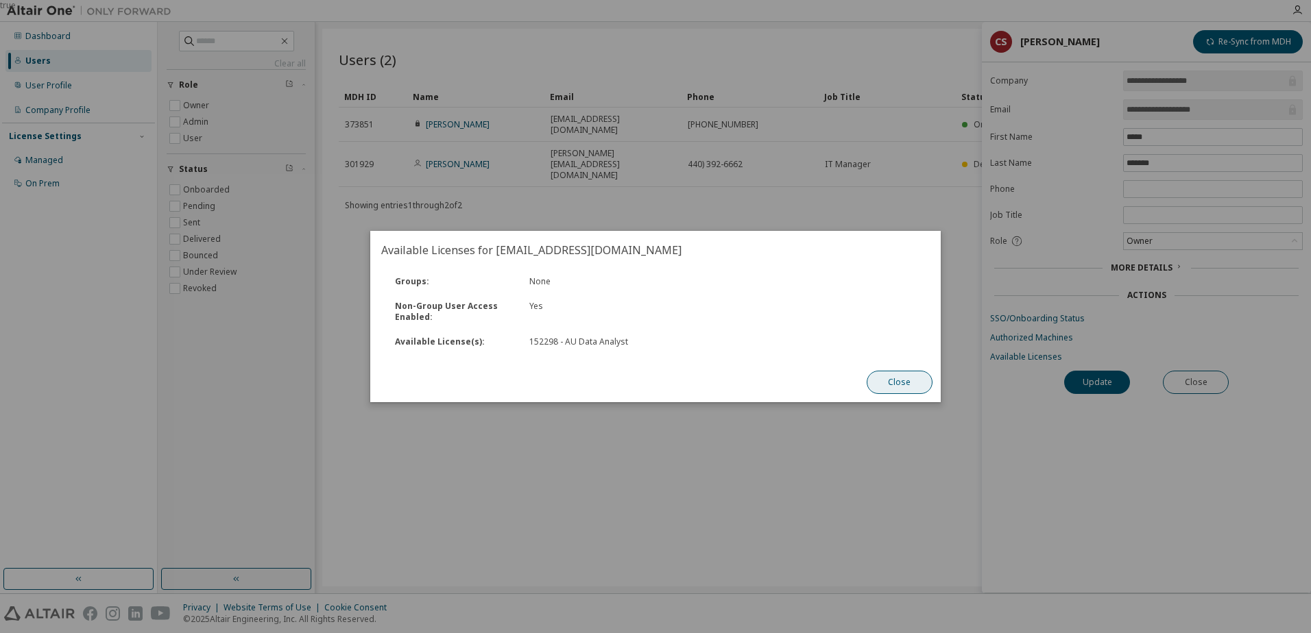
click at [906, 373] on button "Close" at bounding box center [899, 382] width 66 height 23
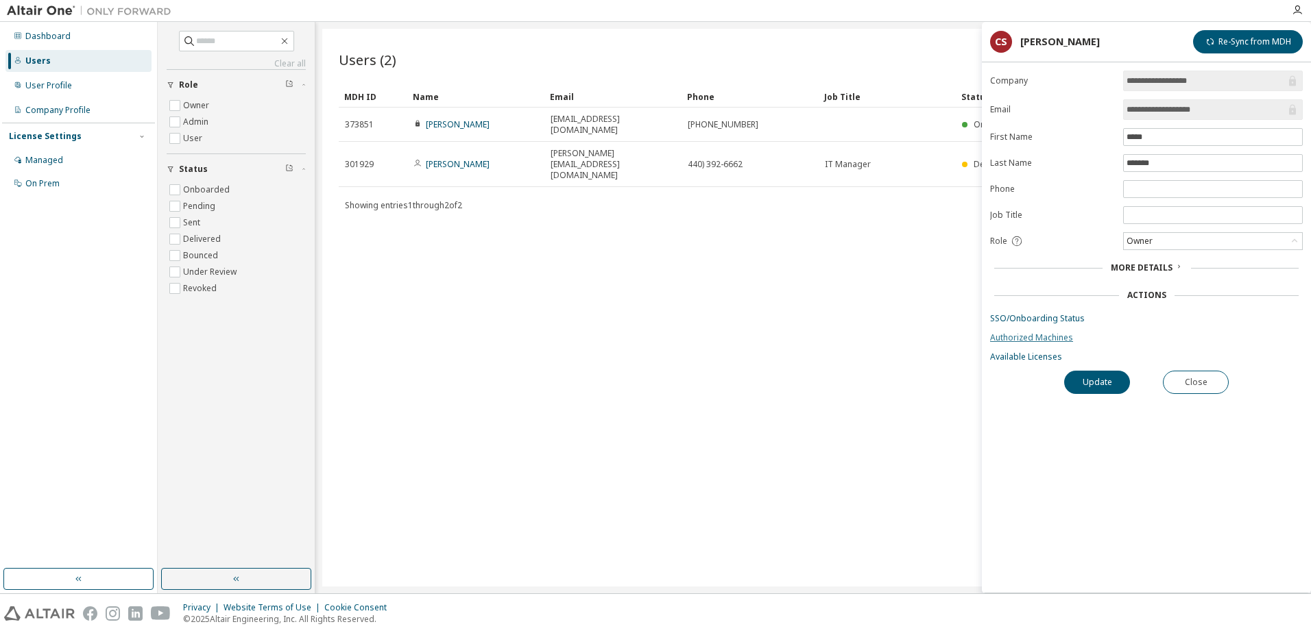
click at [1037, 337] on link "Authorized Machines" at bounding box center [1146, 337] width 313 height 11
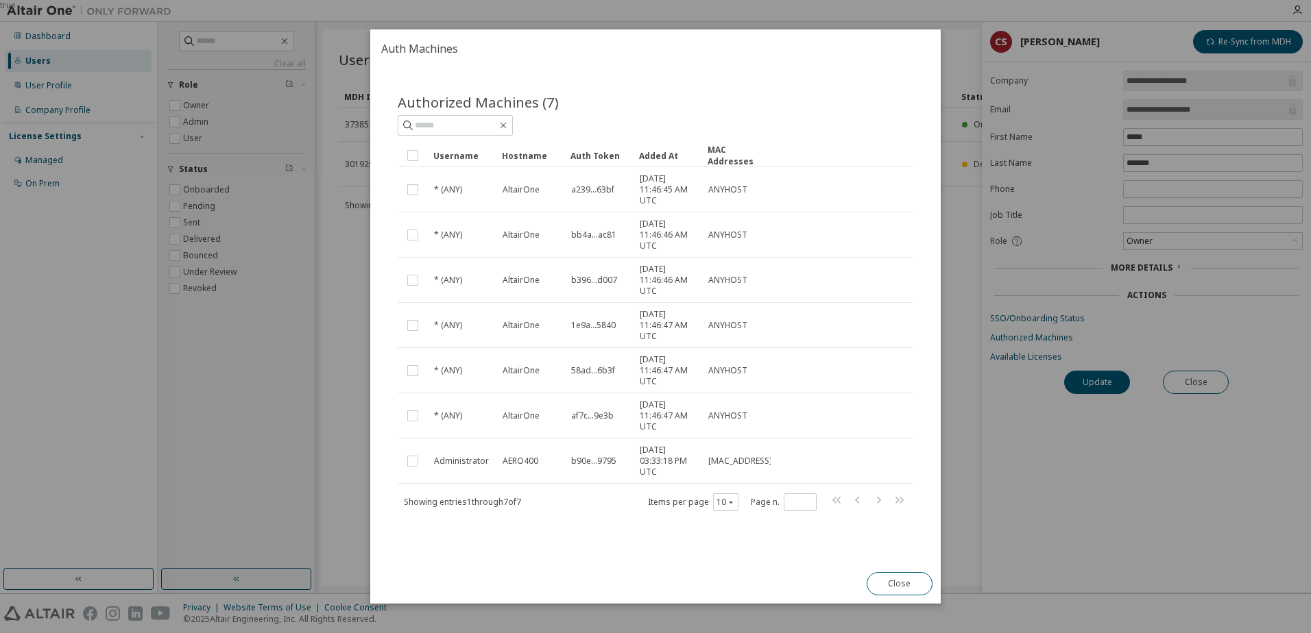
click at [1098, 368] on div "true" at bounding box center [655, 316] width 1311 height 633
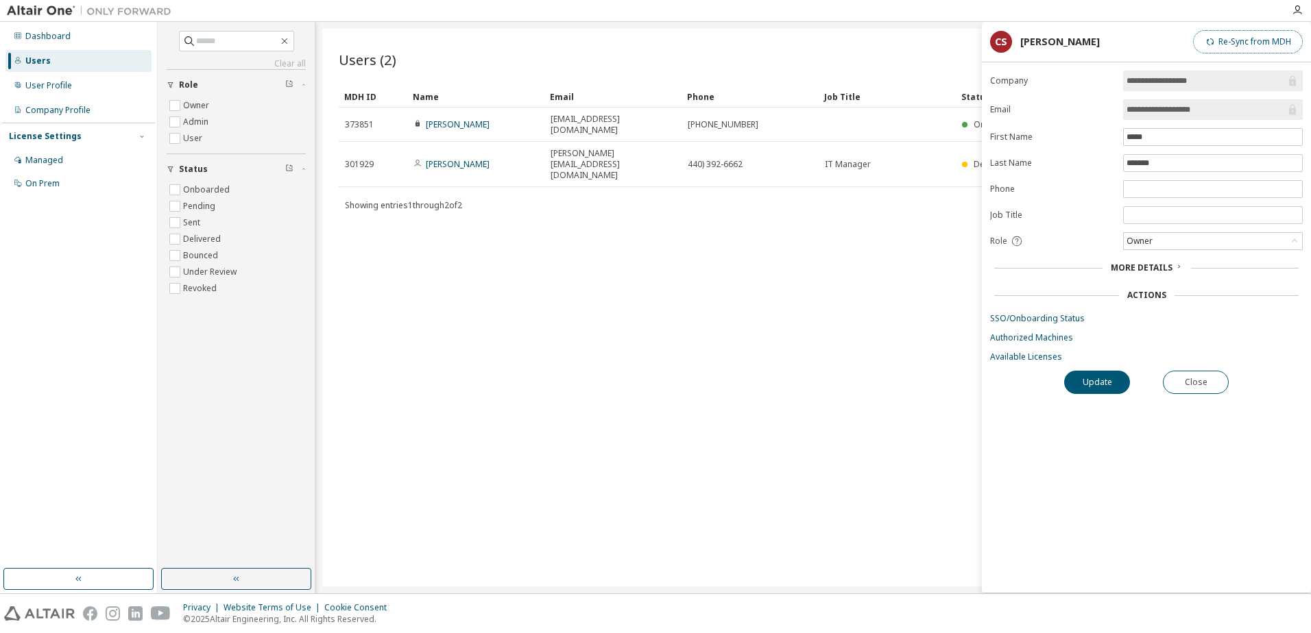
click at [1228, 41] on button "Re-Sync from MDH" at bounding box center [1248, 41] width 110 height 23
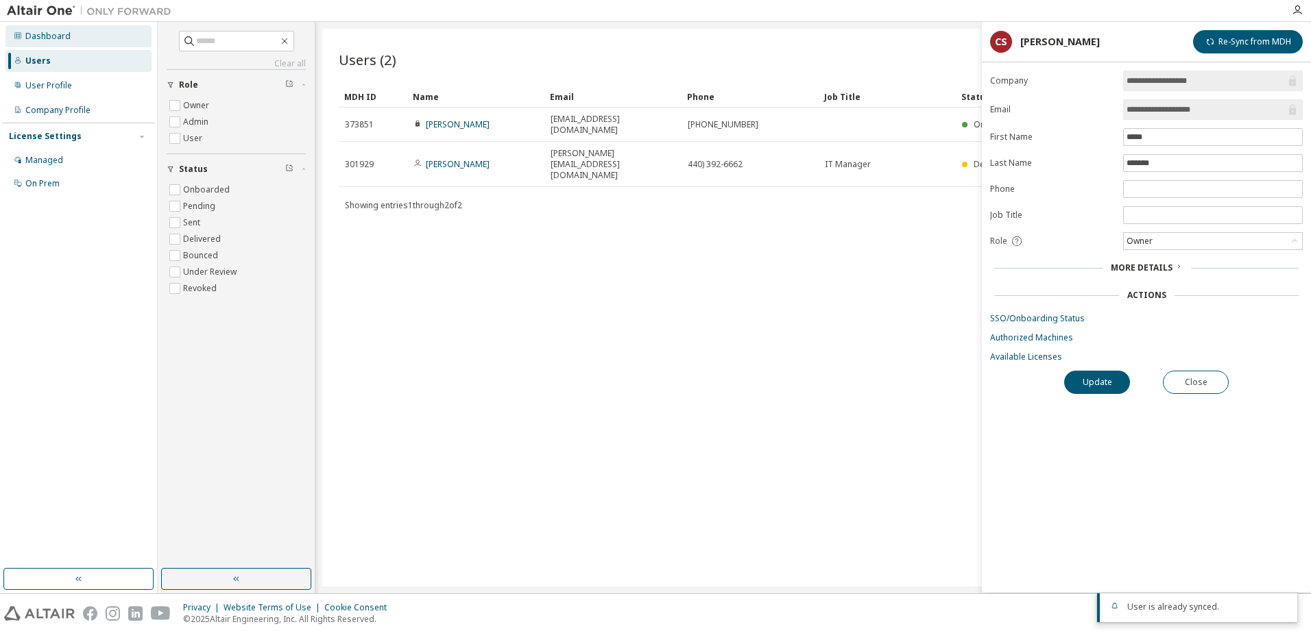
click at [104, 35] on div "Dashboard" at bounding box center [78, 36] width 146 height 22
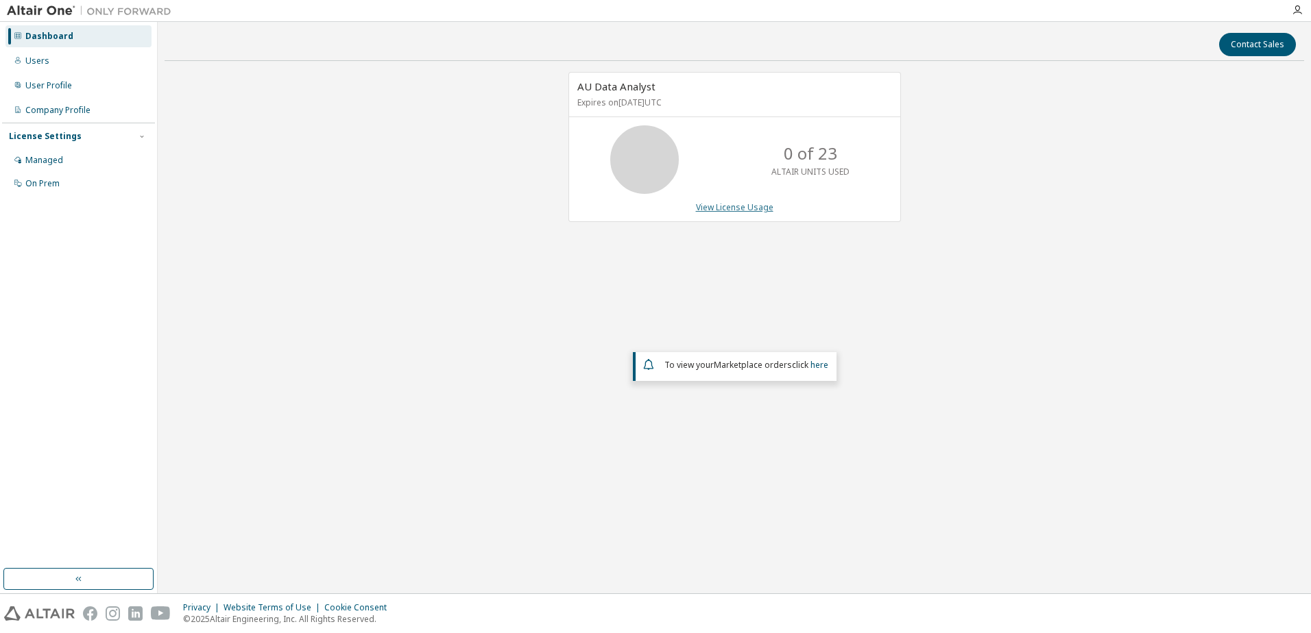
click at [727, 205] on link "View License Usage" at bounding box center [734, 208] width 77 height 12
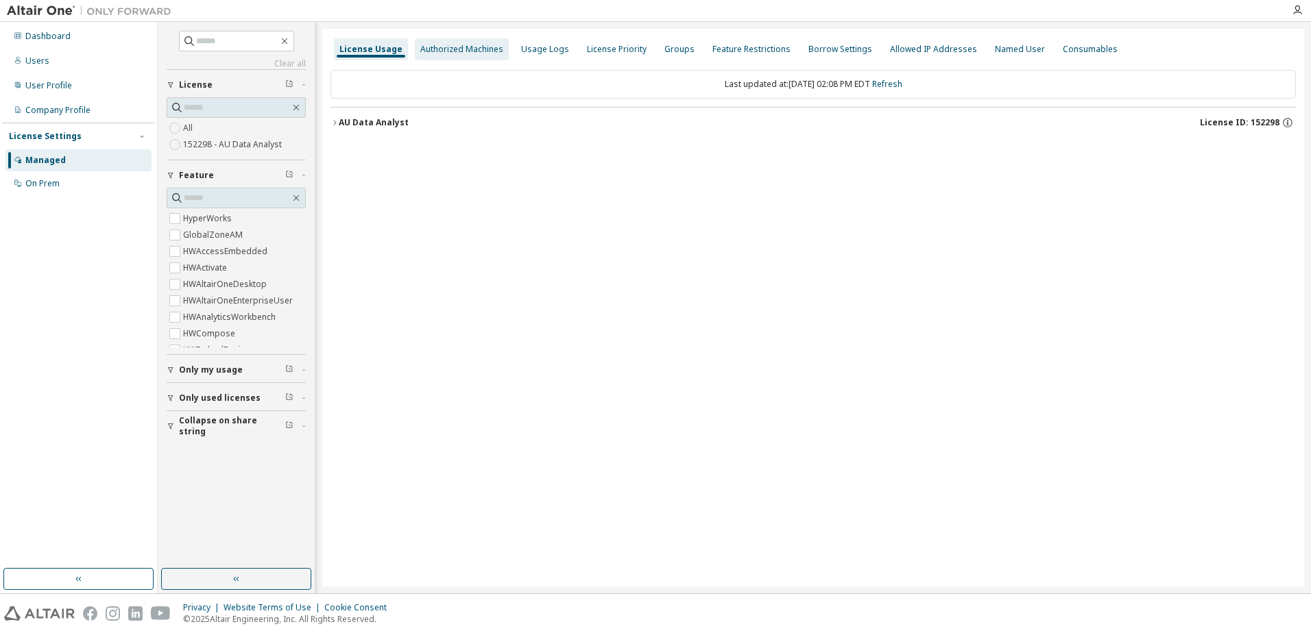
click at [463, 49] on div "Authorized Machines" at bounding box center [461, 49] width 83 height 11
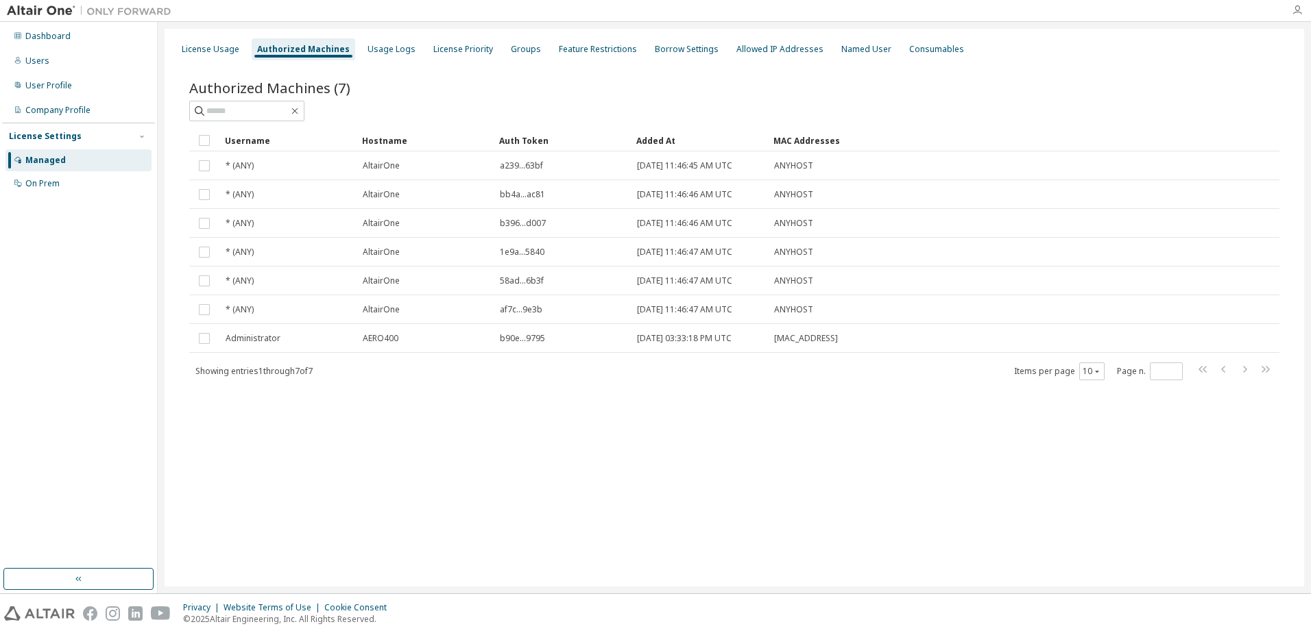
click at [1294, 6] on icon "button" at bounding box center [1296, 10] width 11 height 11
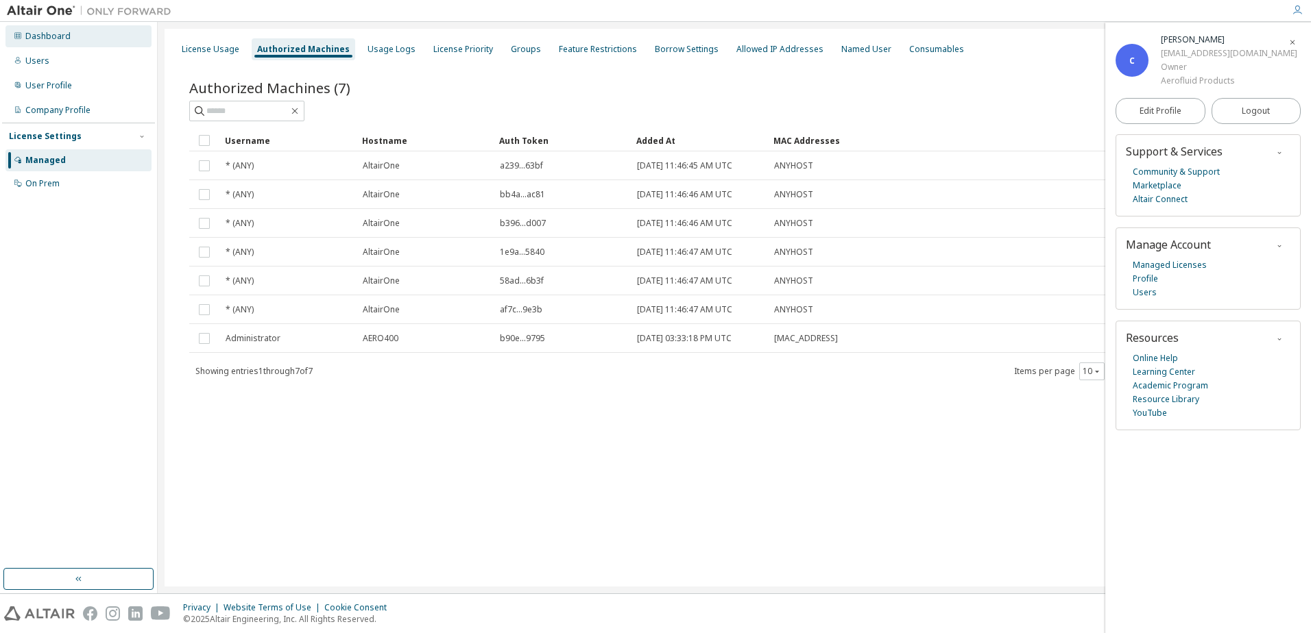
click at [52, 36] on div "Dashboard" at bounding box center [47, 36] width 45 height 11
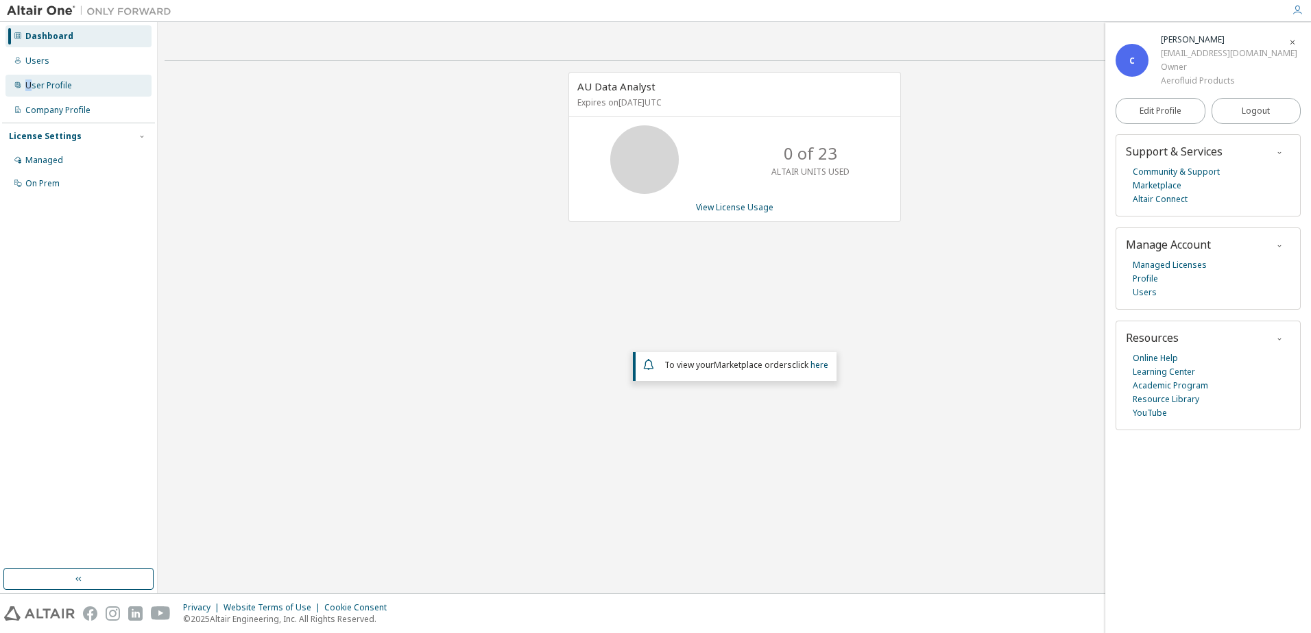
click at [29, 80] on div "User Profile" at bounding box center [48, 85] width 47 height 11
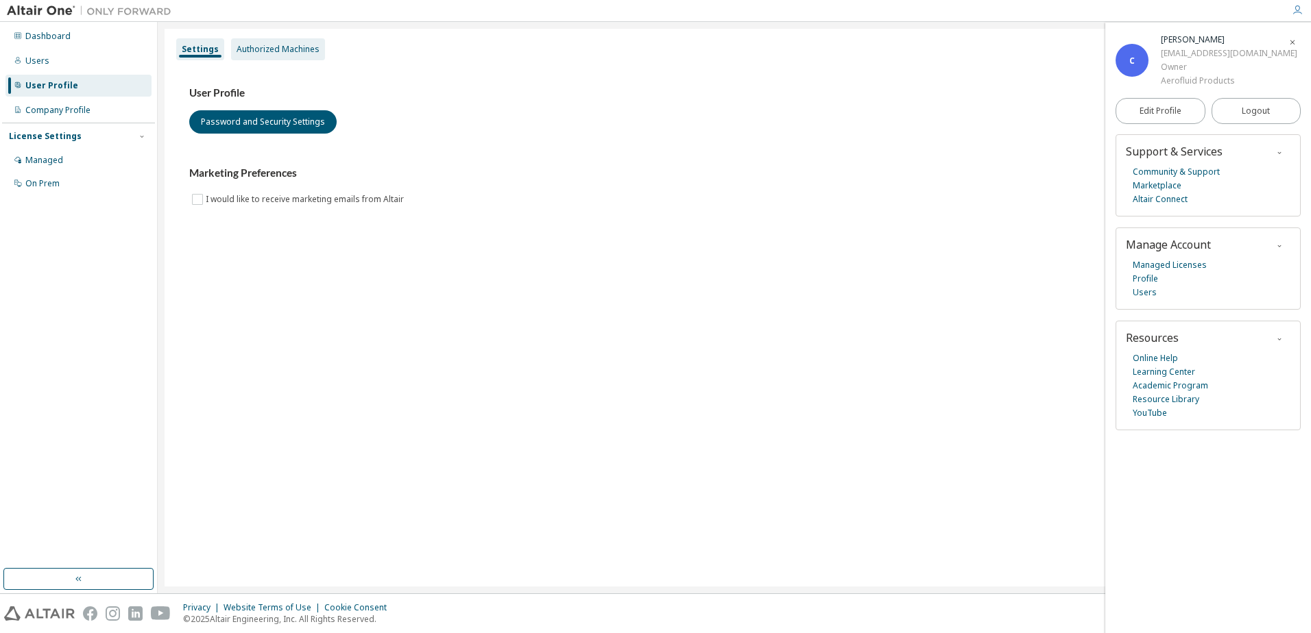
click at [284, 49] on div "Authorized Machines" at bounding box center [277, 49] width 83 height 11
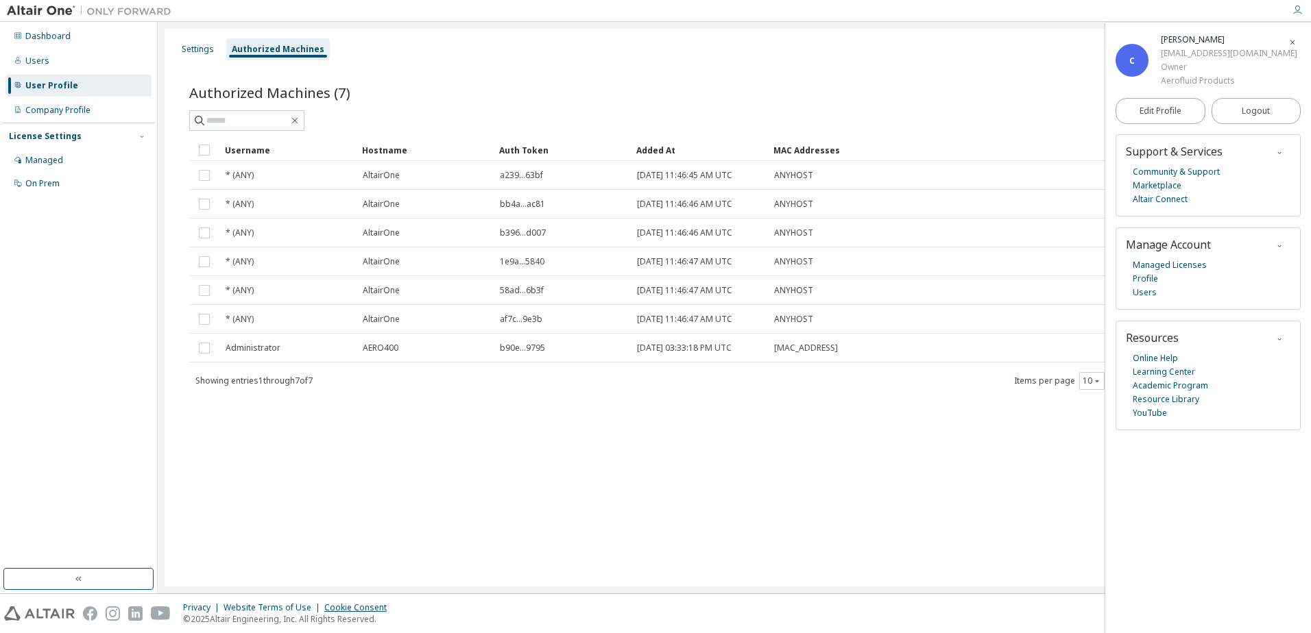
click at [345, 607] on div "Cookie Consent" at bounding box center [359, 608] width 71 height 11
click at [1287, 43] on span "button" at bounding box center [1292, 42] width 14 height 22
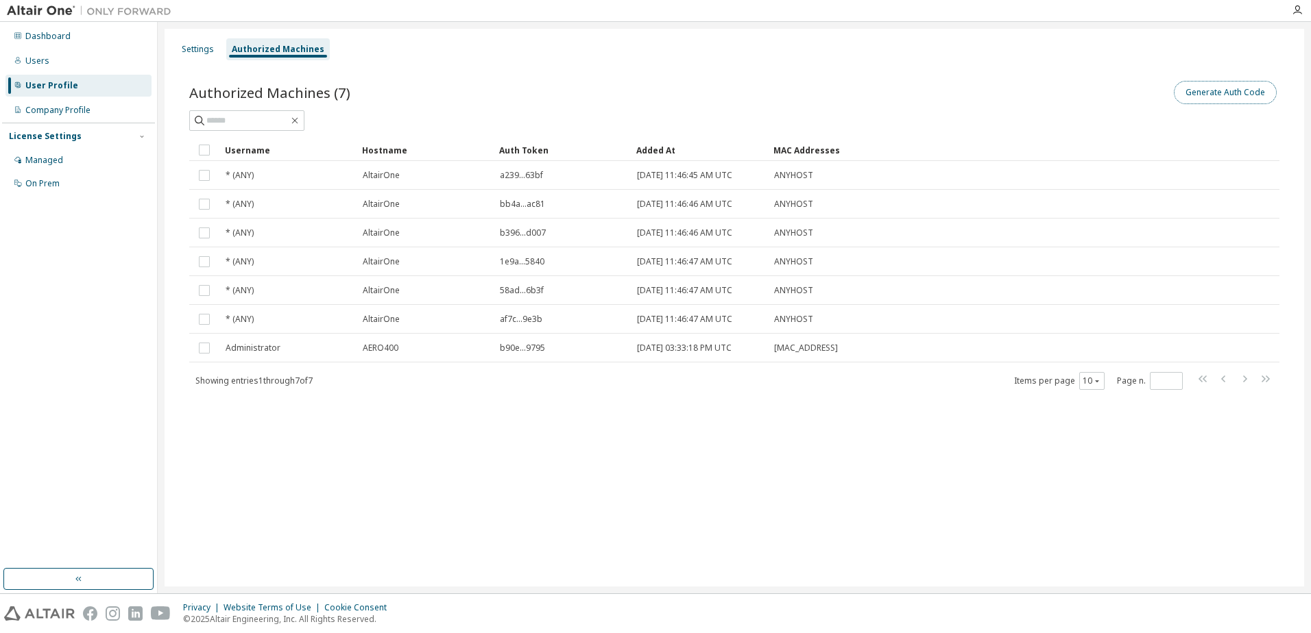
click at [1217, 95] on button "Generate Auth Code" at bounding box center [1225, 92] width 103 height 23
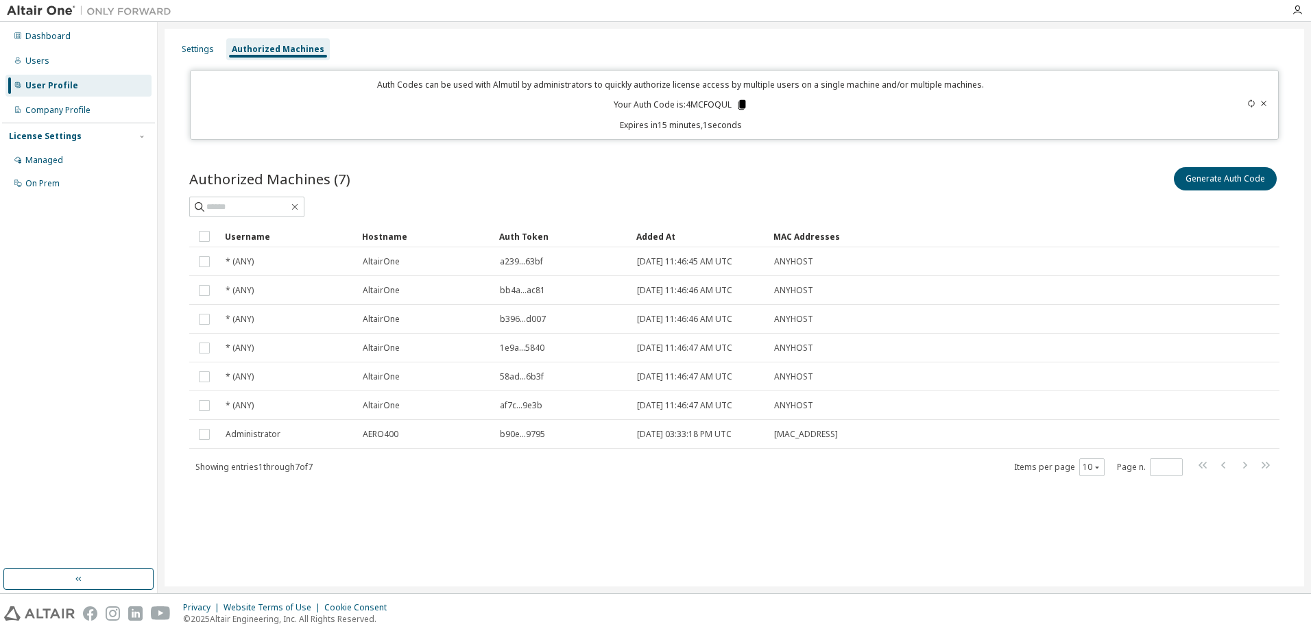
click at [743, 104] on icon at bounding box center [742, 105] width 8 height 10
click at [1296, 7] on icon "button" at bounding box center [1296, 10] width 11 height 11
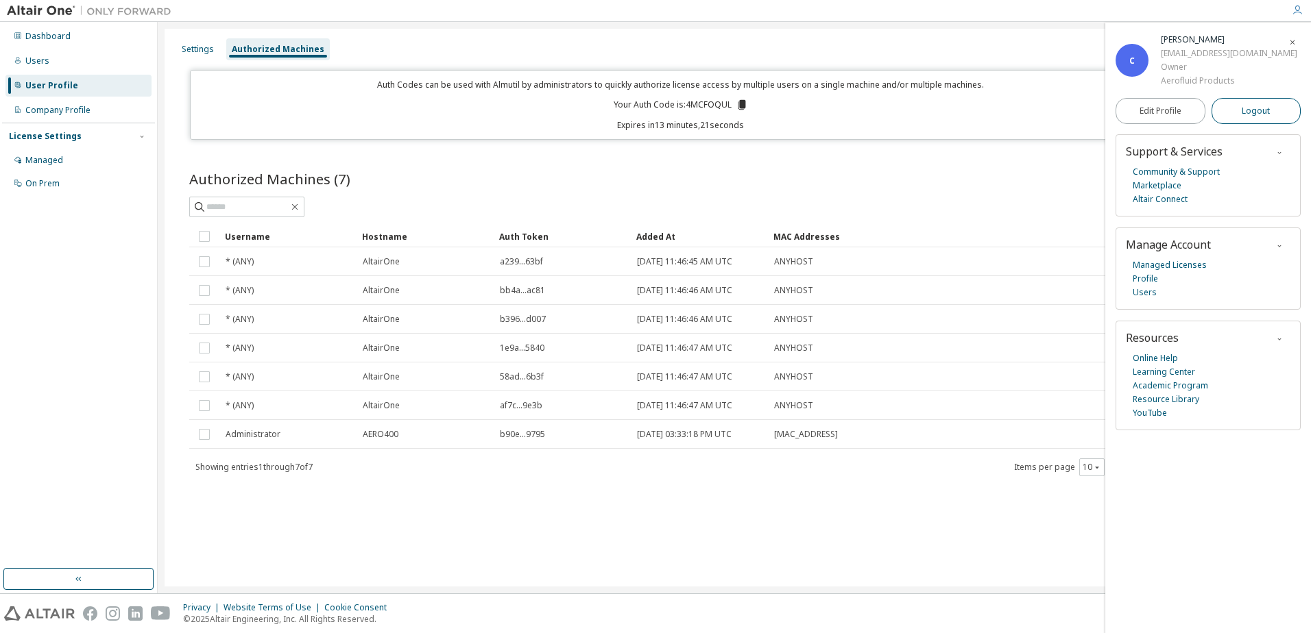
click at [1254, 111] on span "Logout" at bounding box center [1255, 111] width 28 height 14
